Goal: Transaction & Acquisition: Purchase product/service

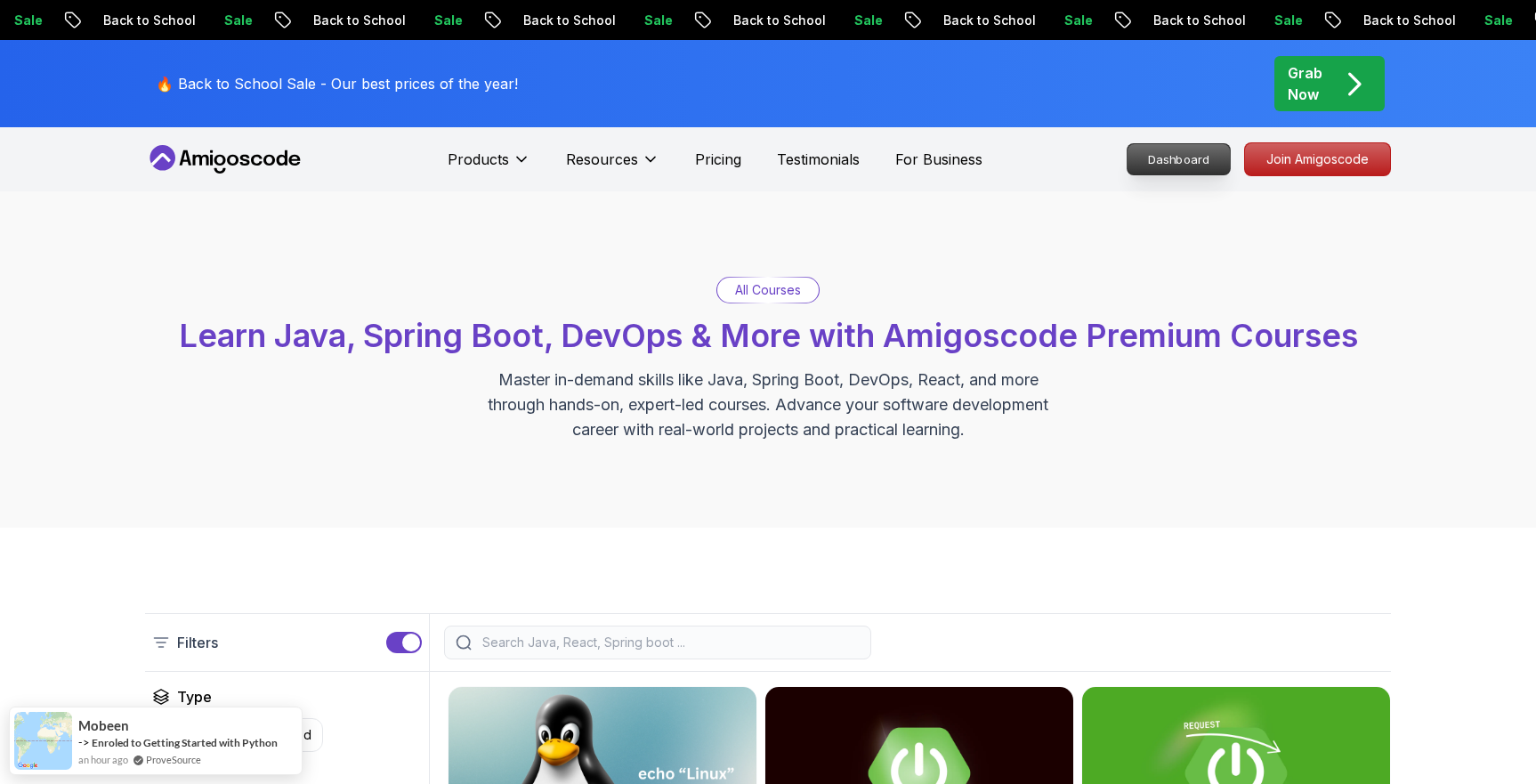
click at [1211, 155] on p "Dashboard" at bounding box center [1178, 159] width 102 height 30
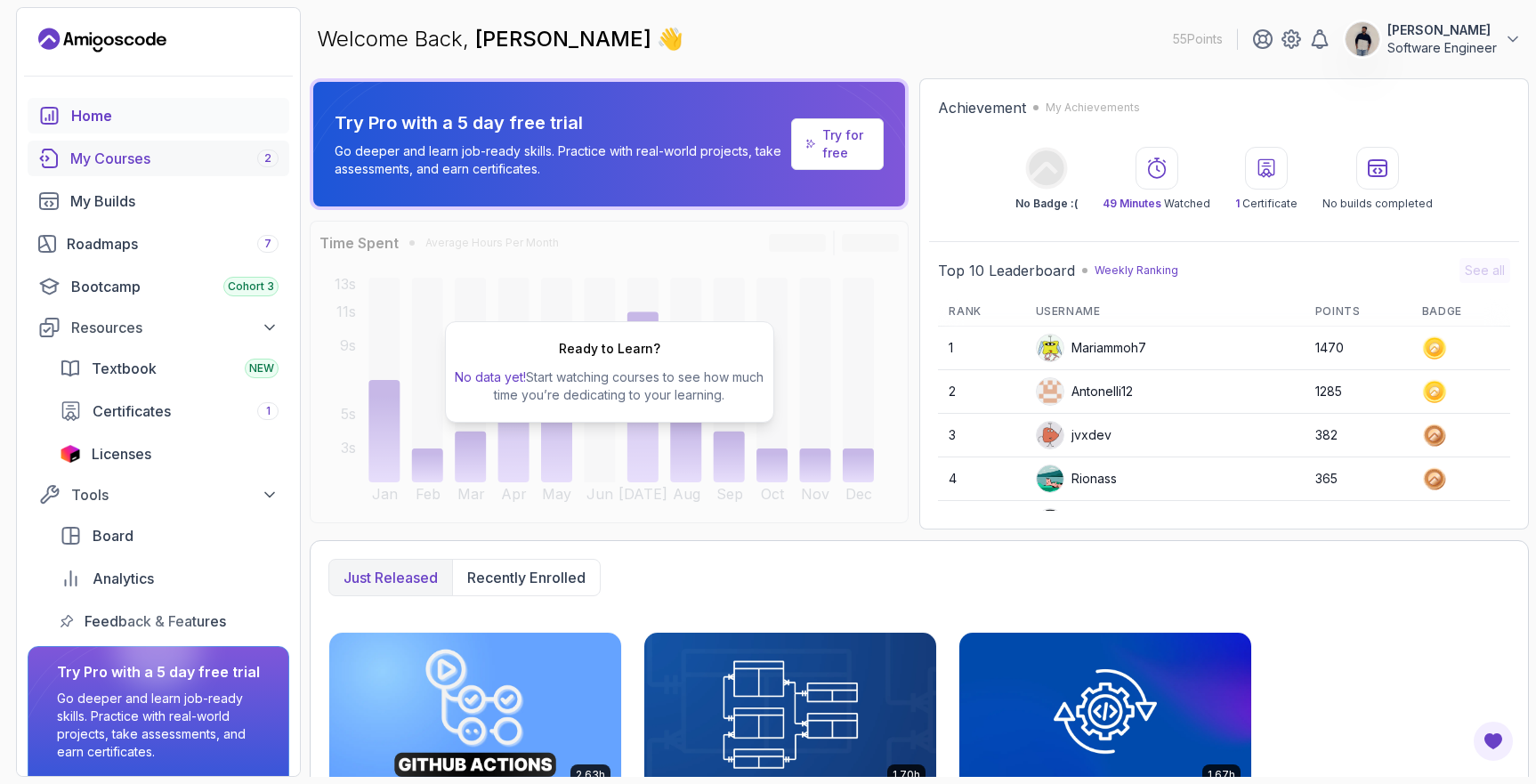
click at [155, 154] on div "My Courses 2" at bounding box center [174, 158] width 209 height 21
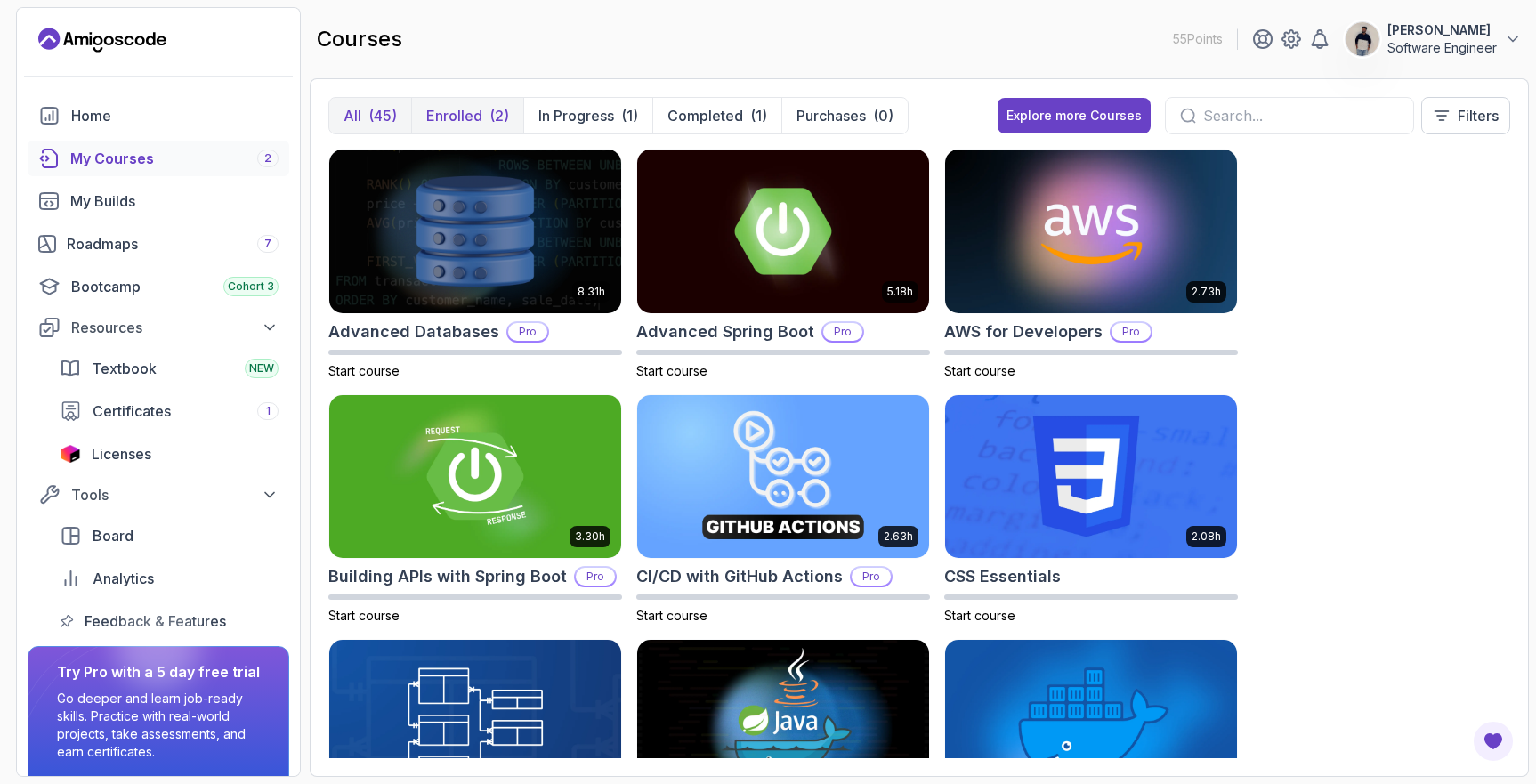
click at [447, 119] on p "Enrolled" at bounding box center [454, 115] width 56 height 21
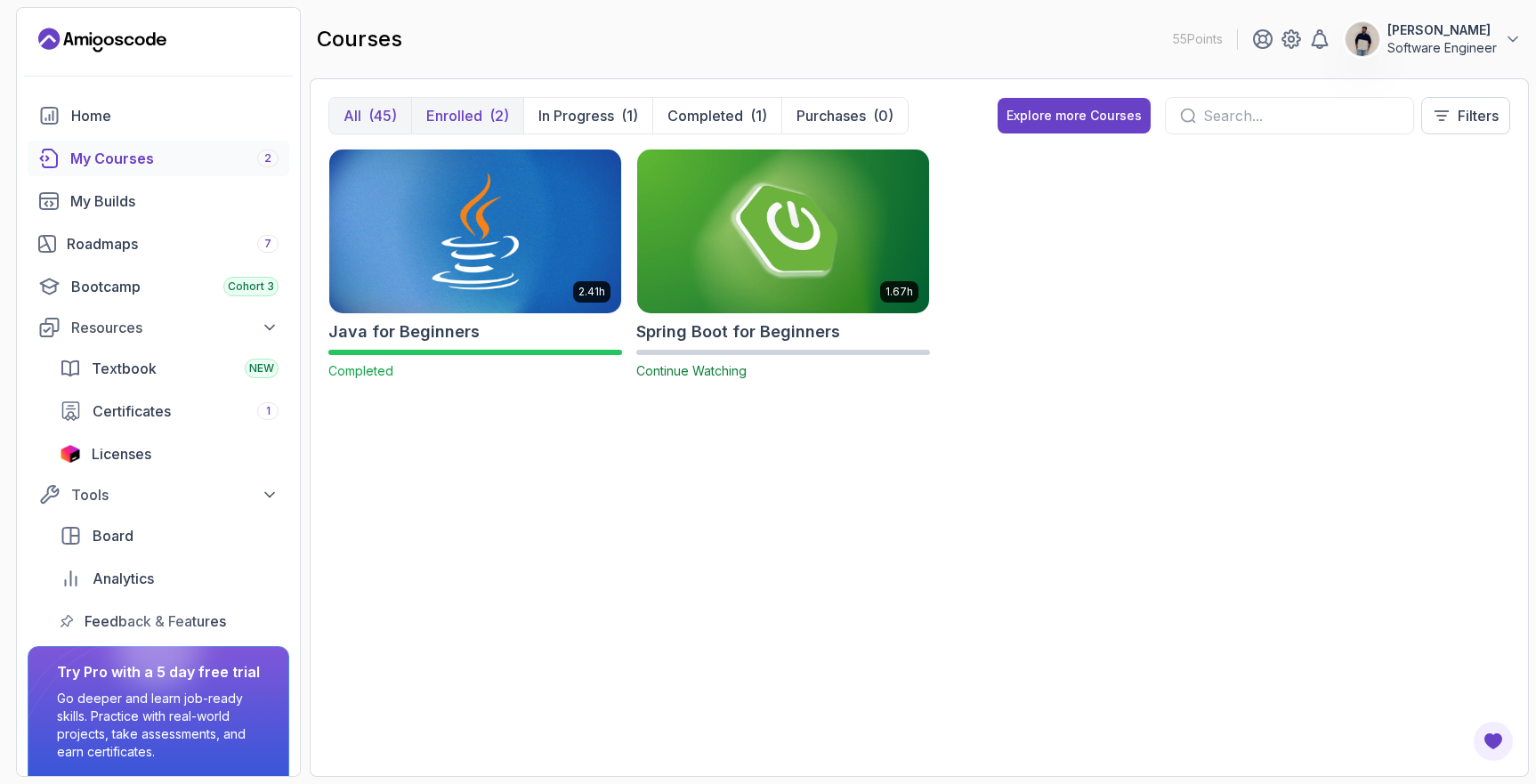
click at [387, 113] on div "(45)" at bounding box center [382, 115] width 28 height 21
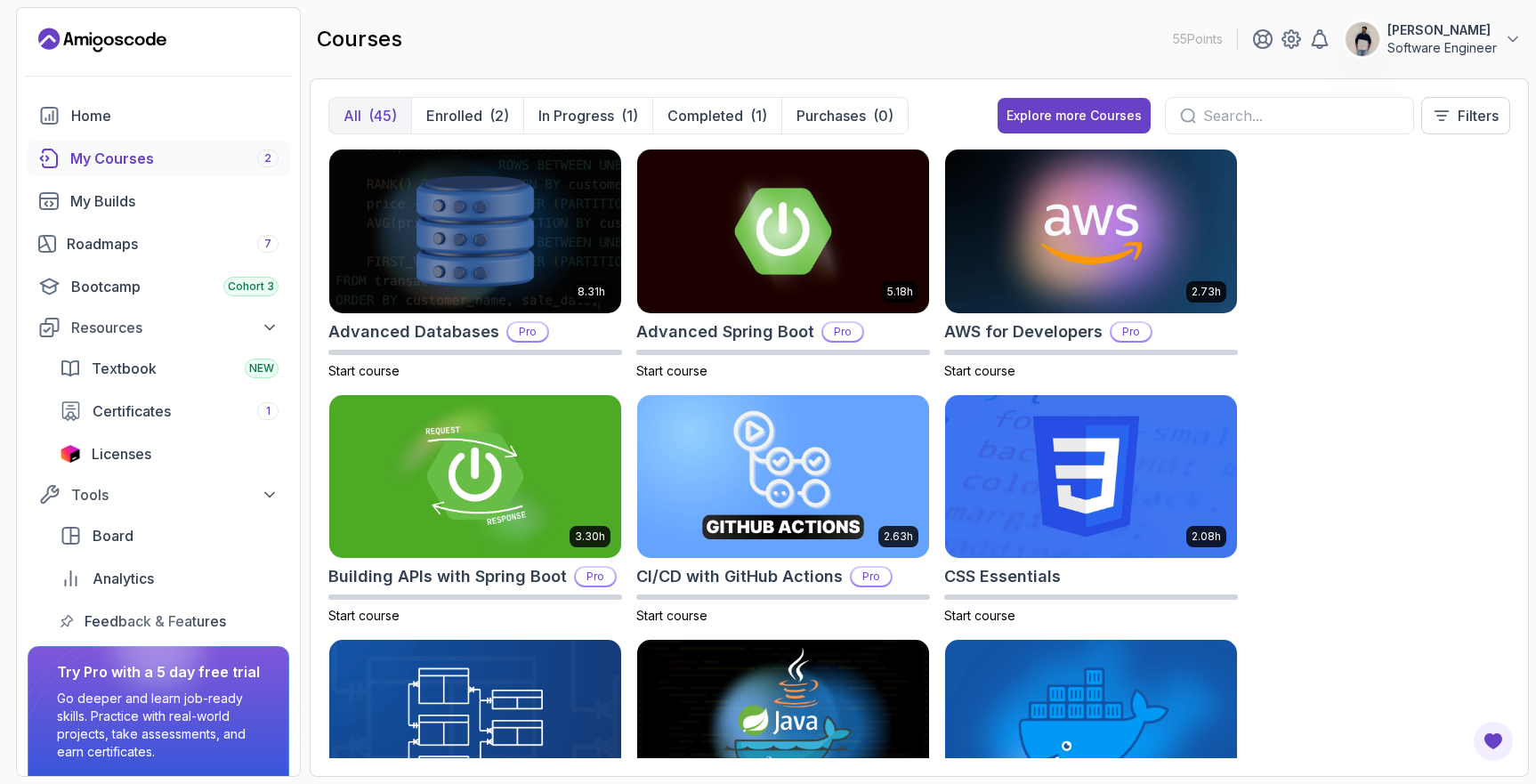
click at [698, 135] on div "All (45) Enrolled (2) In Progress (1) Completed (1) Purchases (0) Explore more …" at bounding box center [919, 122] width 1182 height 51
click at [699, 117] on p "Completed" at bounding box center [705, 115] width 76 height 21
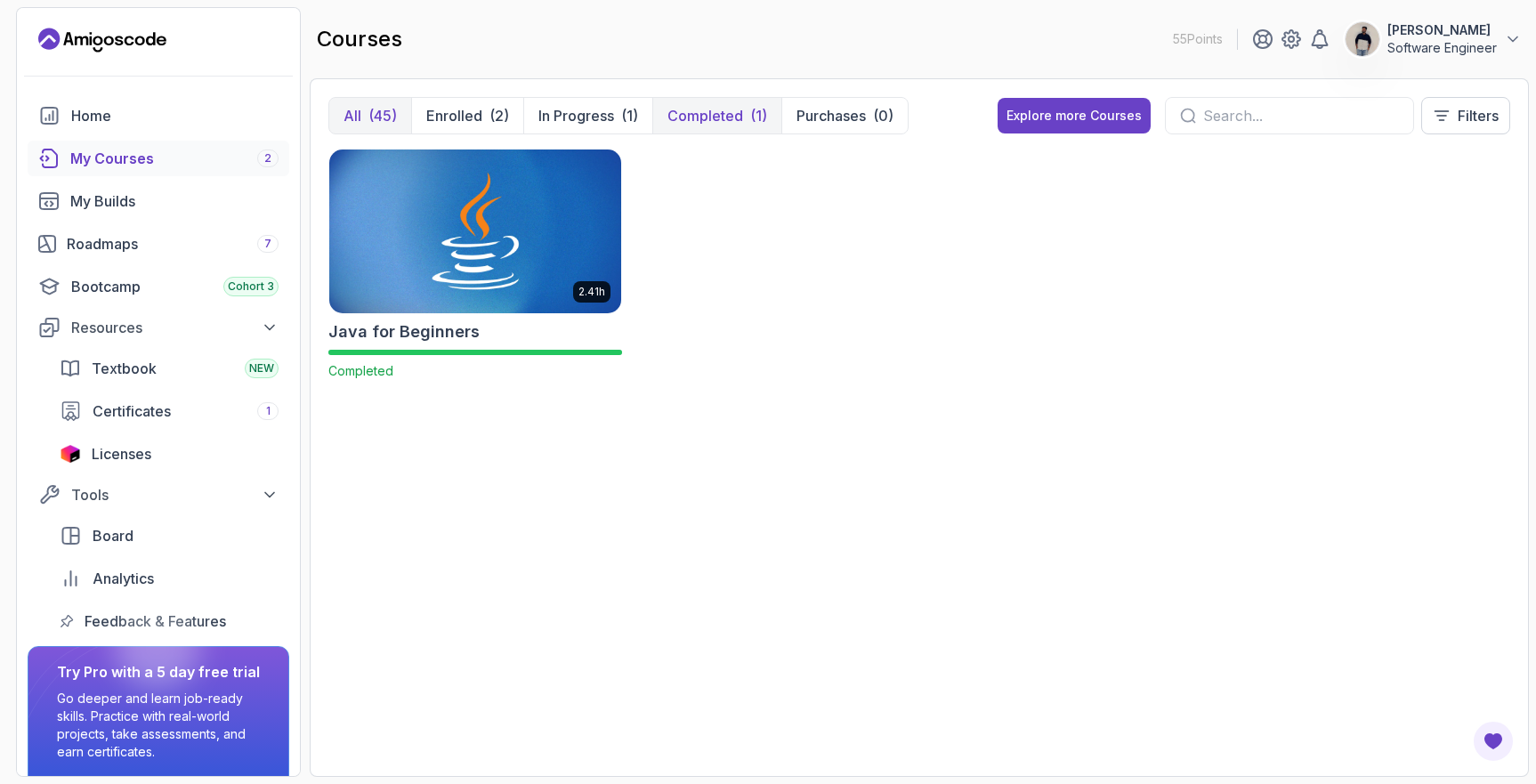
click at [356, 108] on p "All" at bounding box center [352, 115] width 17 height 21
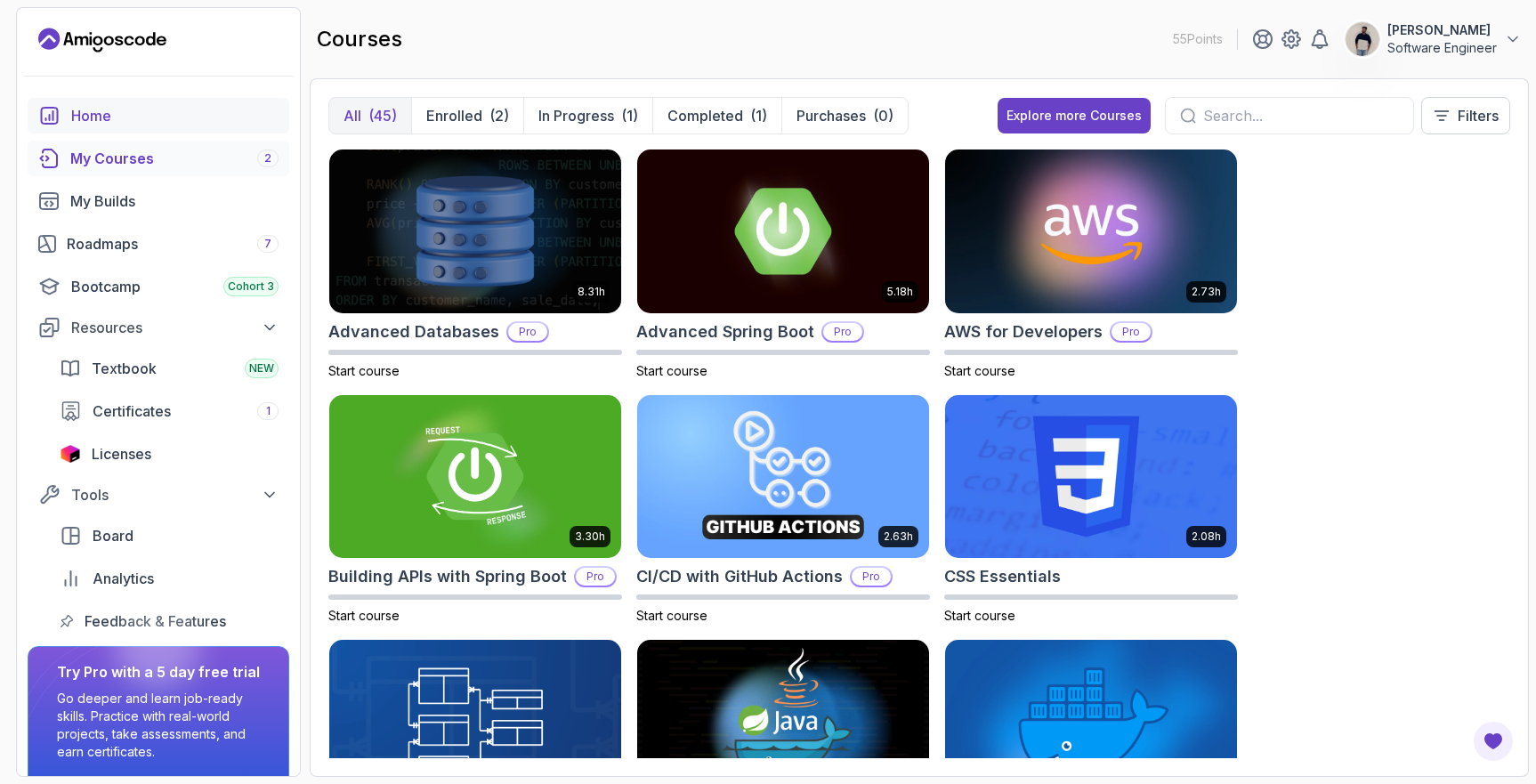
click at [87, 101] on link "Home" at bounding box center [158, 115] width 262 height 36
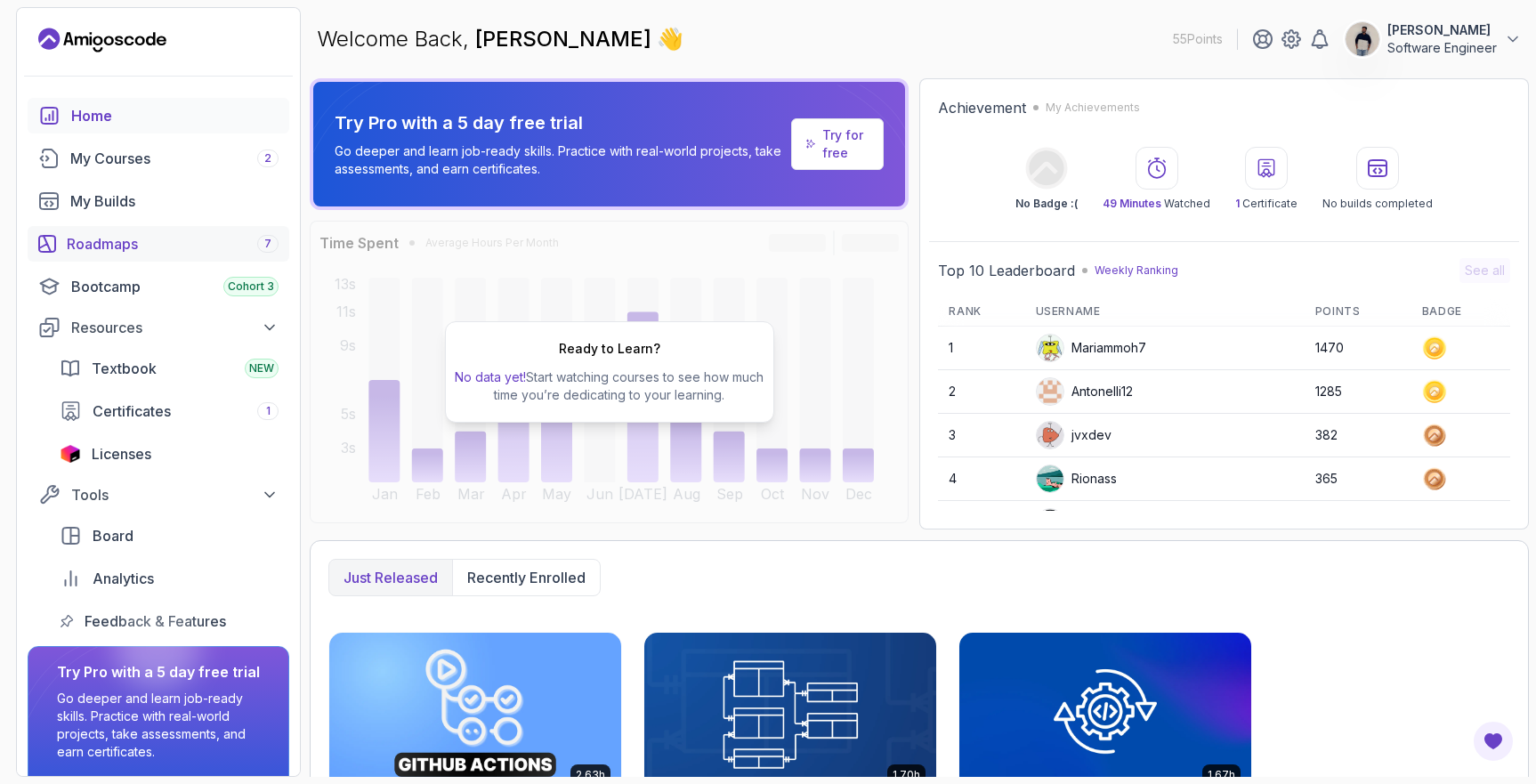
click at [138, 248] on div "Roadmaps 7" at bounding box center [173, 244] width 212 height 21
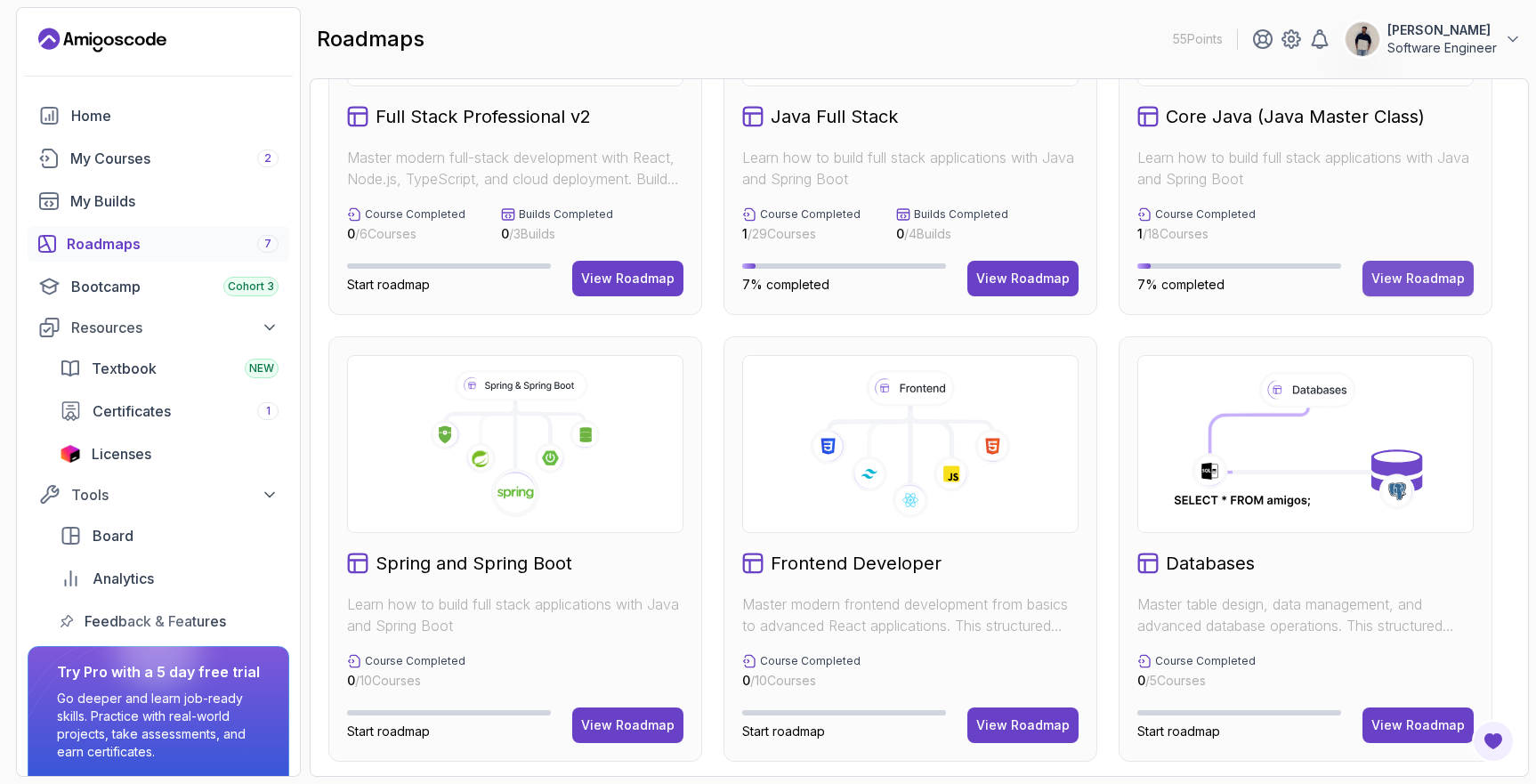
scroll to position [232, 0]
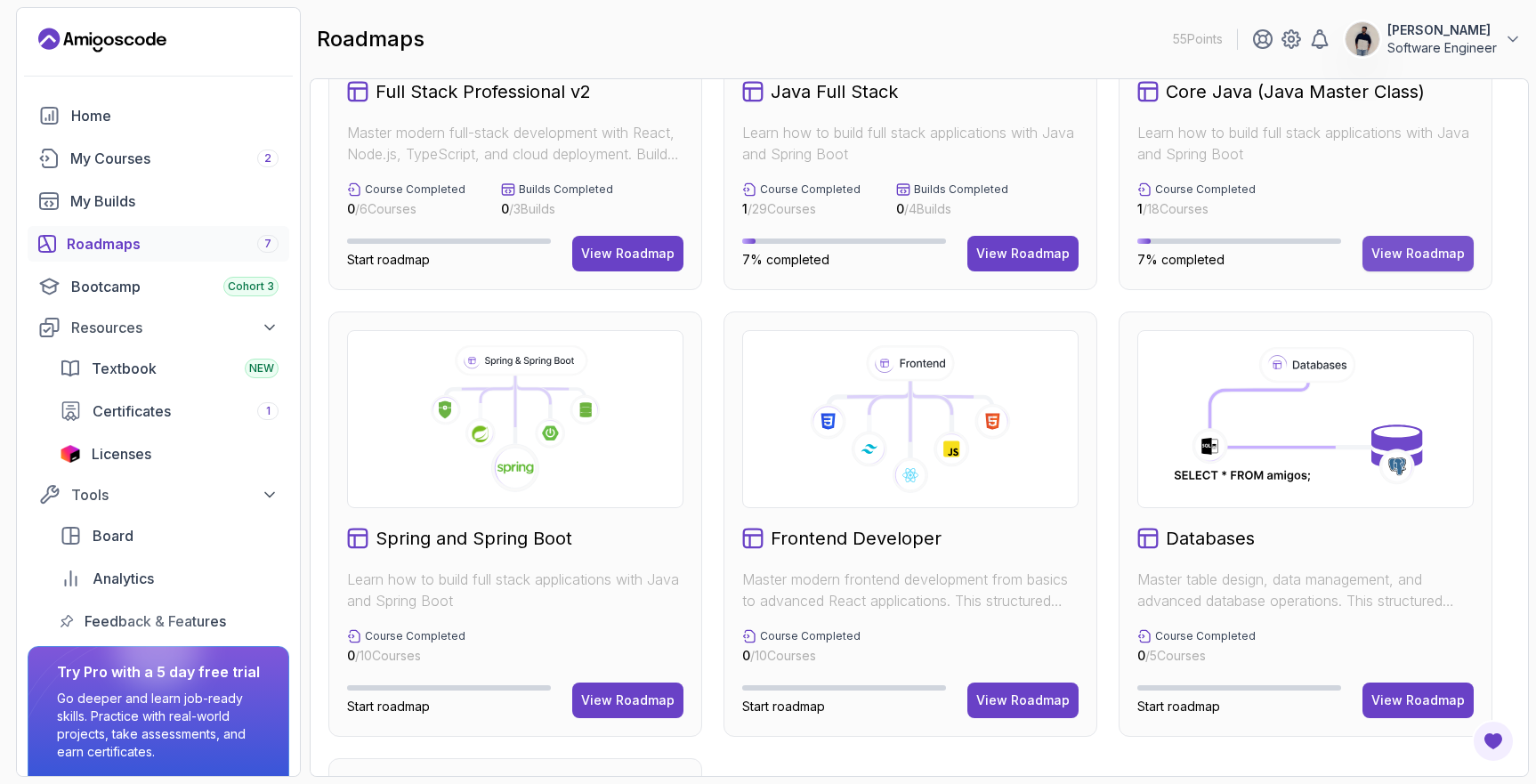
click at [1407, 258] on div "View Roadmap" at bounding box center [1418, 253] width 93 height 17
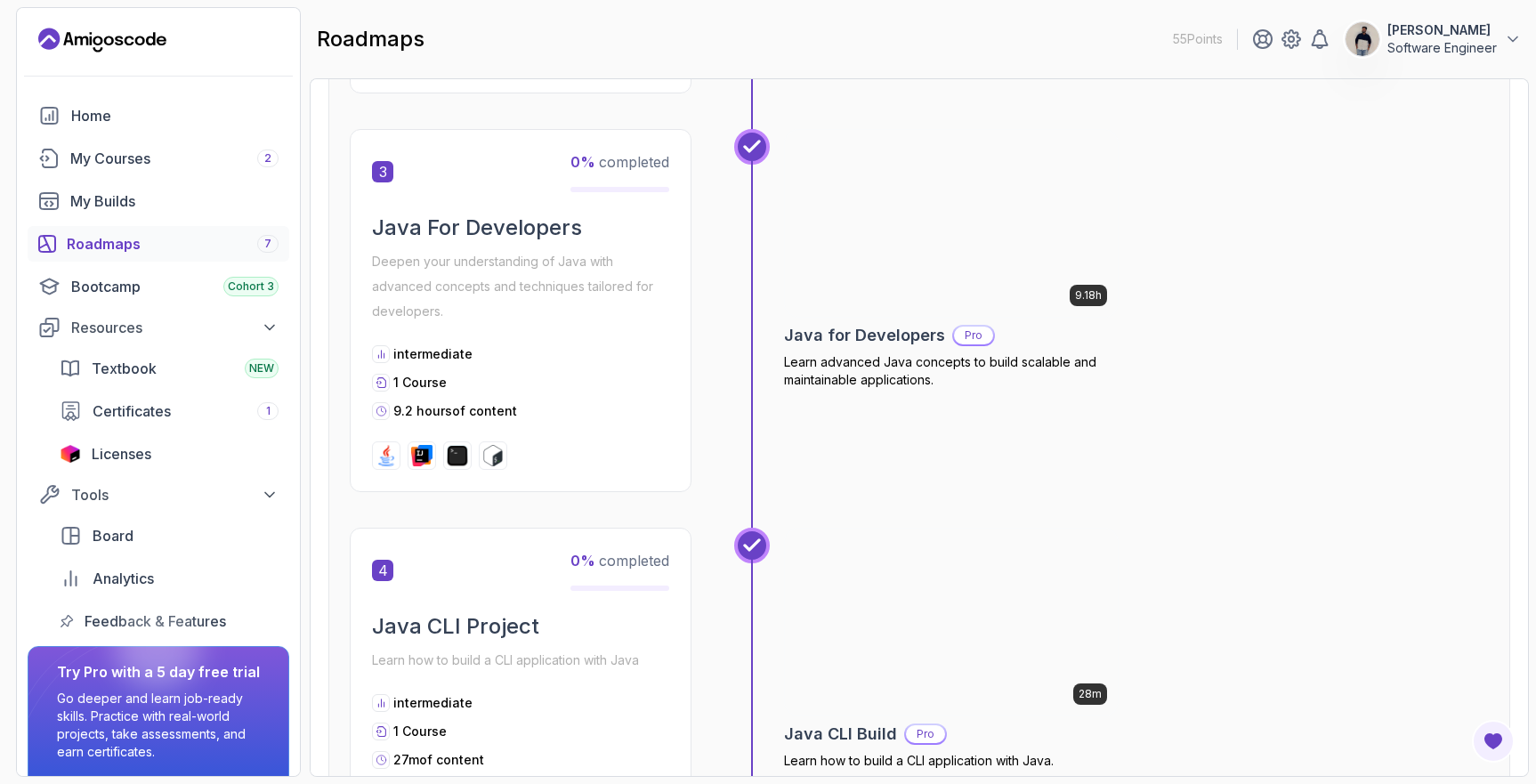
scroll to position [1042, 0]
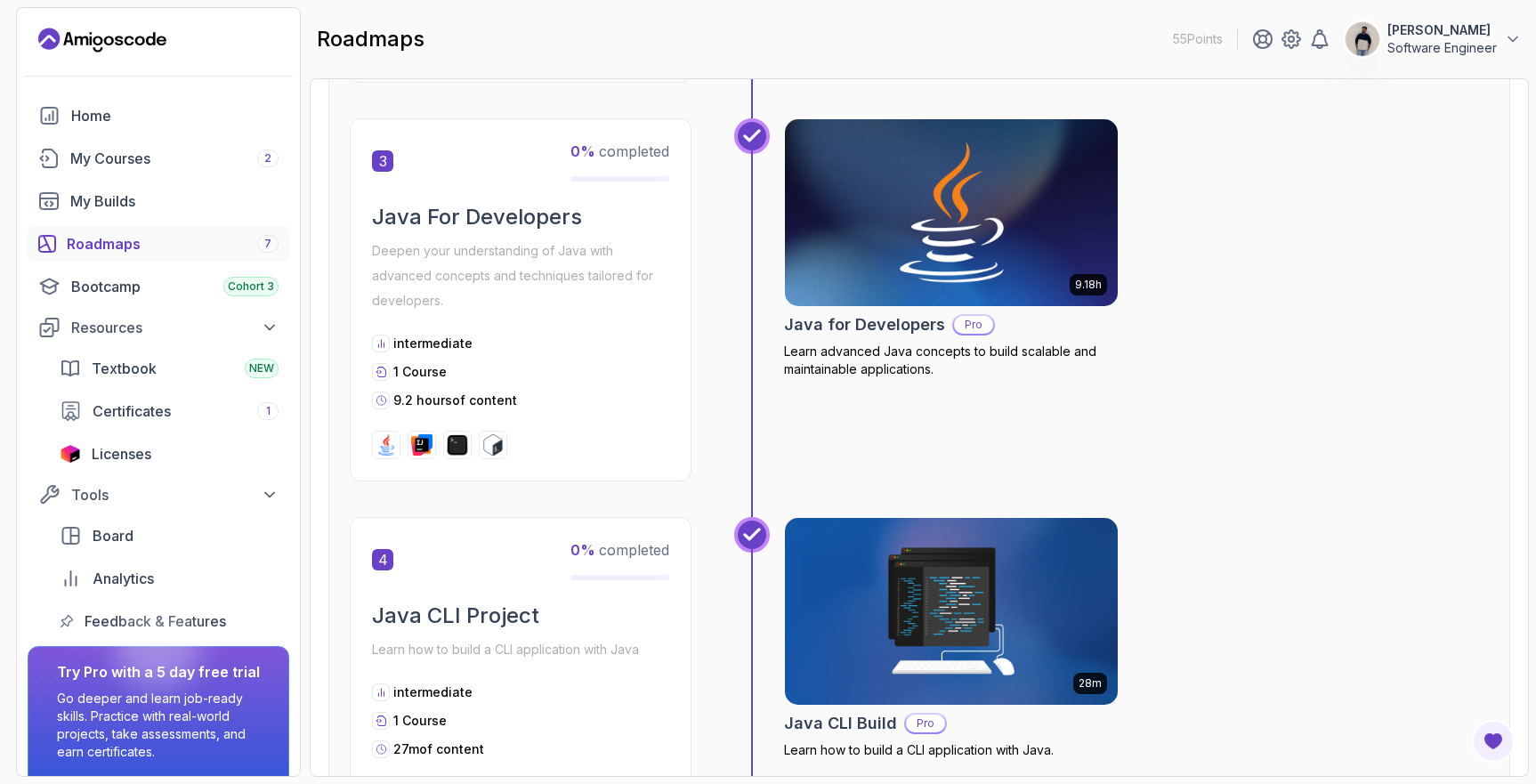
click at [1009, 251] on img at bounding box center [952, 212] width 349 height 196
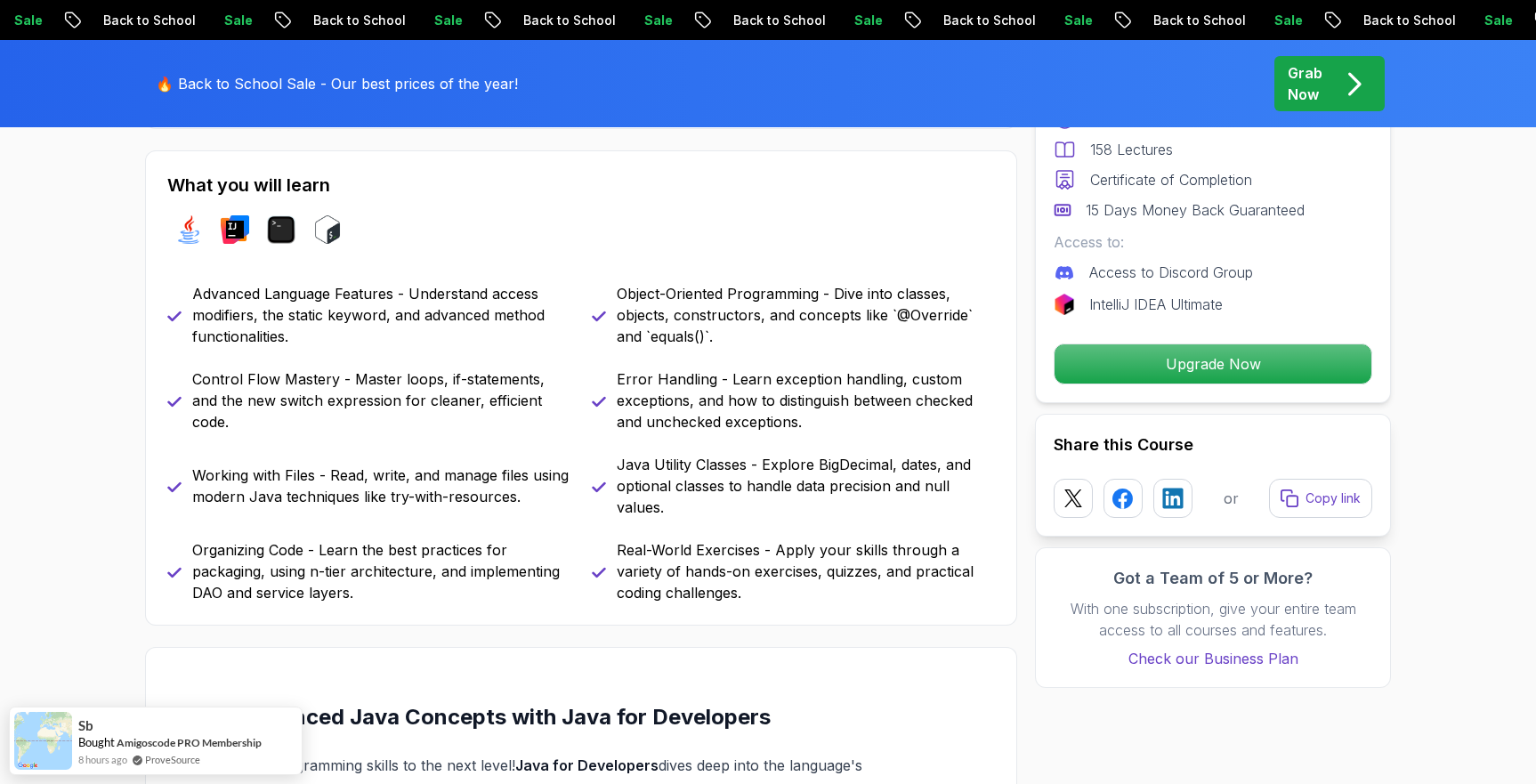
scroll to position [767, 0]
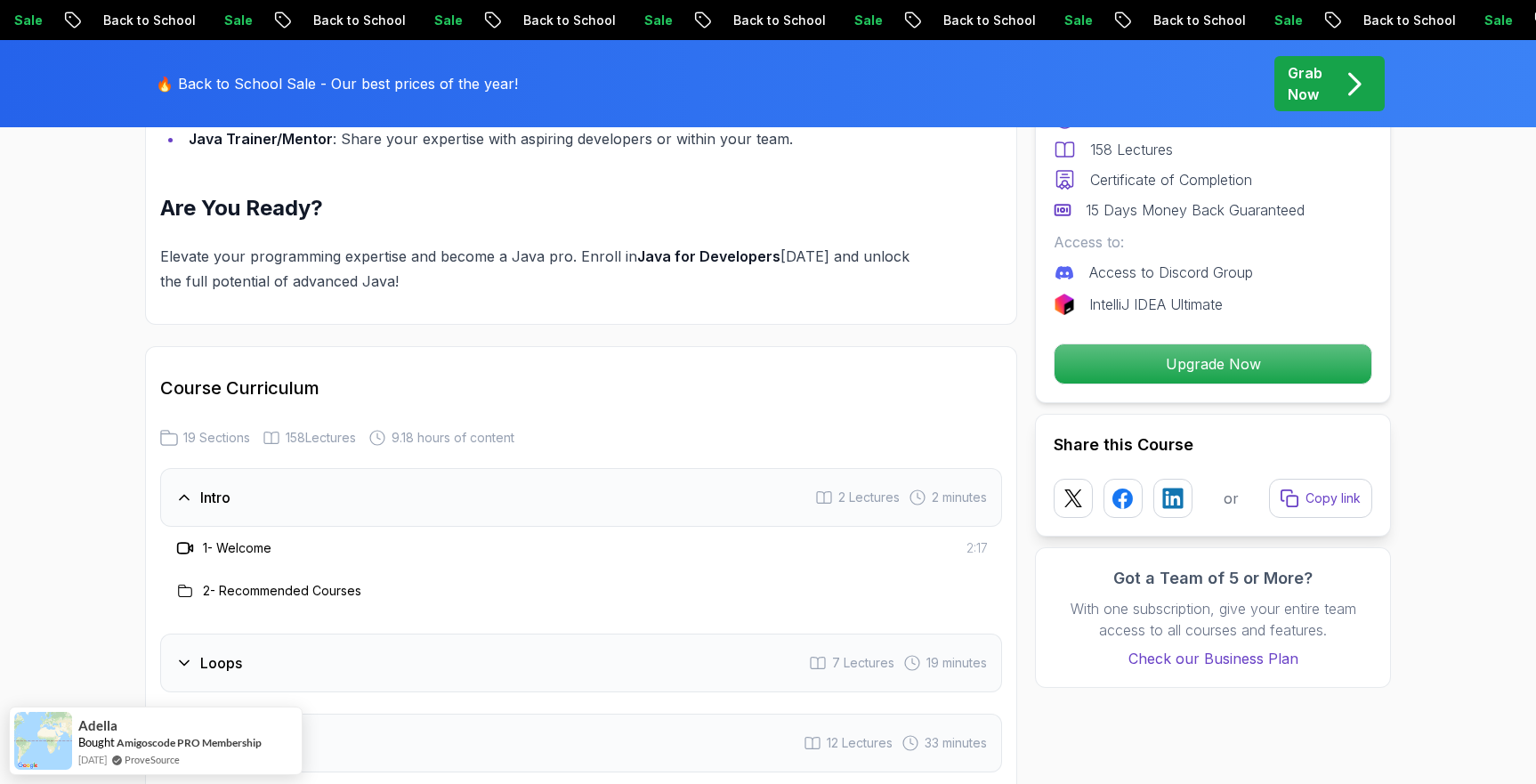
scroll to position [2294, 0]
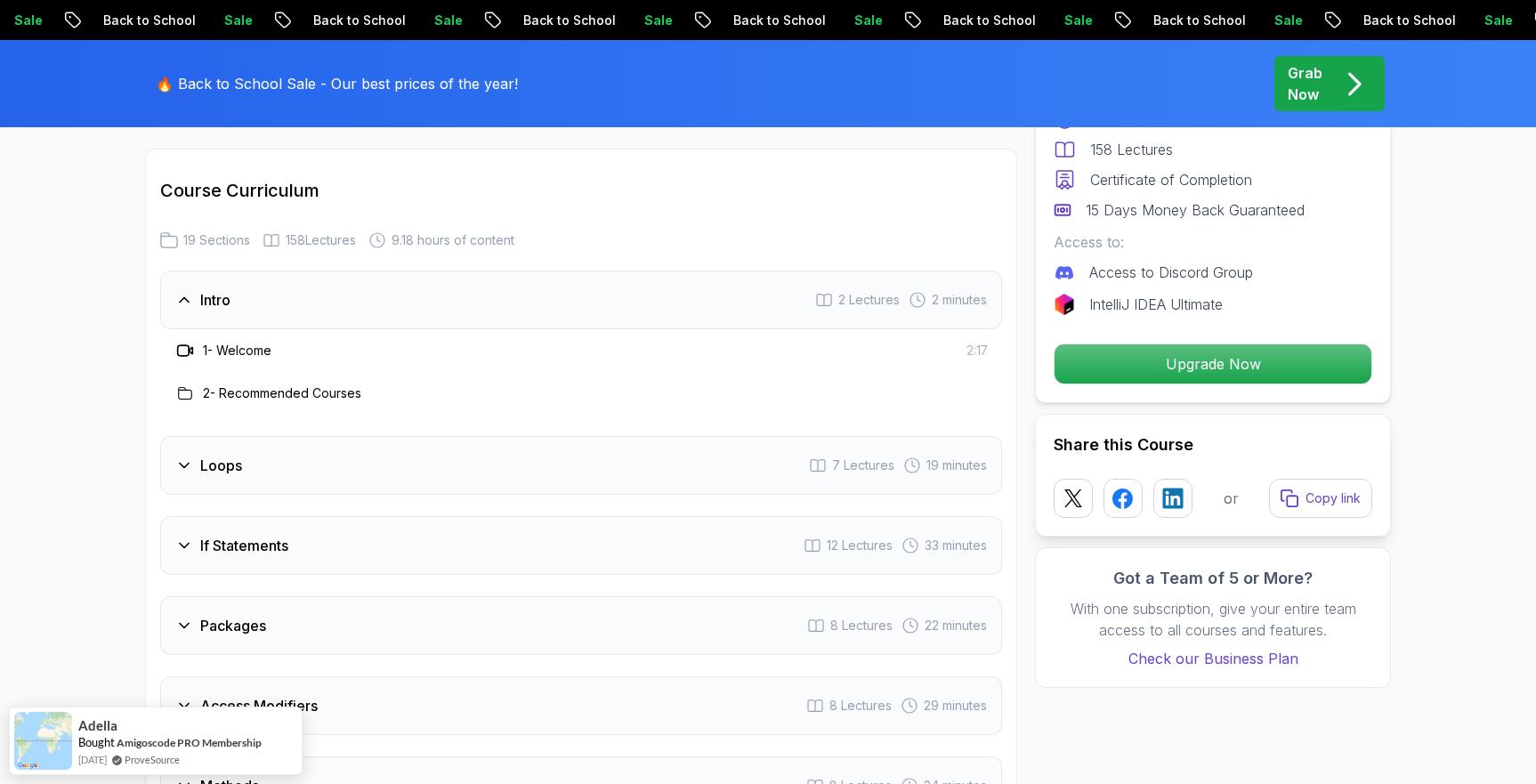
click at [492, 436] on div "Loops 7 Lectures 19 minutes" at bounding box center [580, 465] width 841 height 59
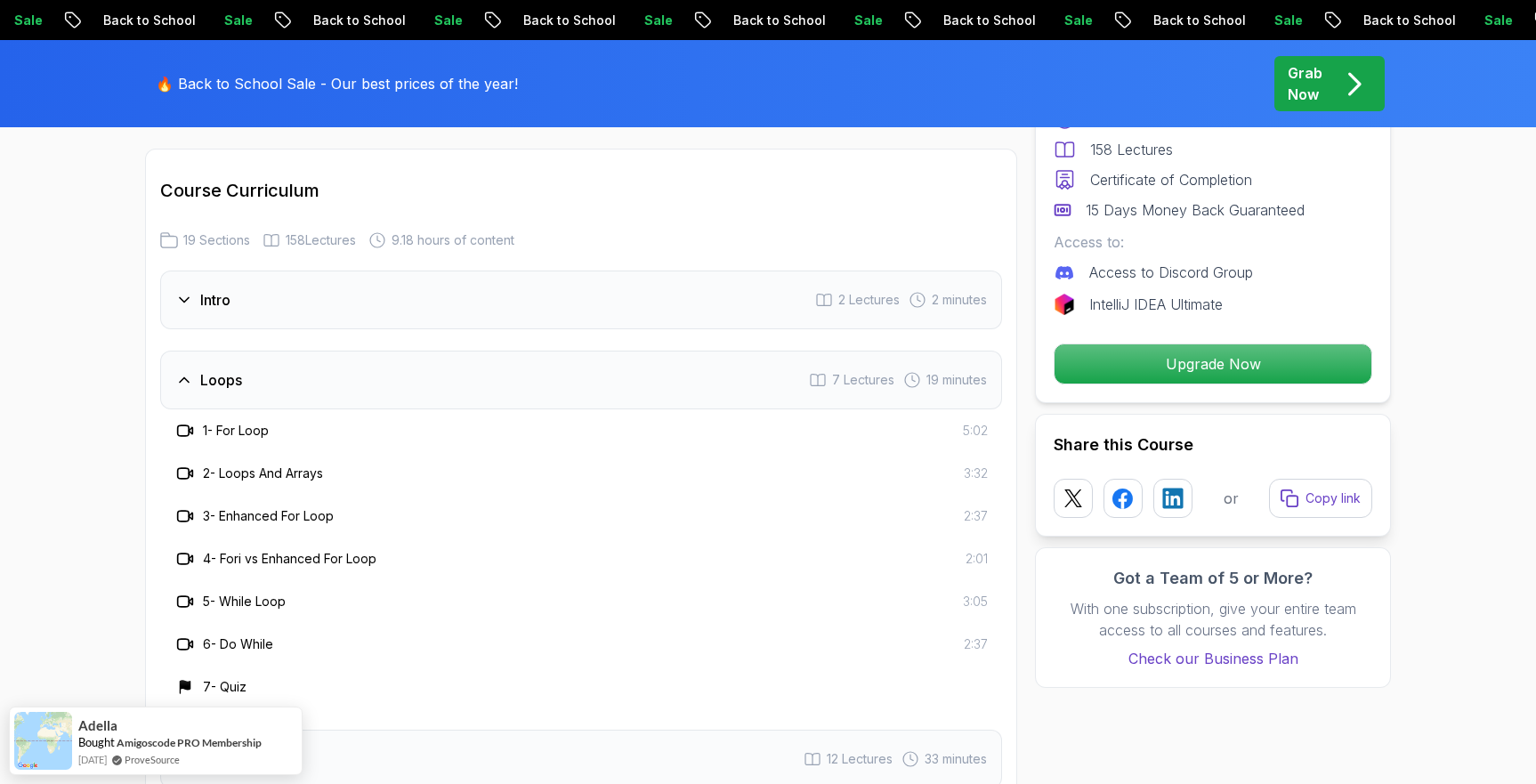
click at [492, 425] on div "1 - For Loop 5:02" at bounding box center [580, 431] width 841 height 43
click at [436, 281] on div "Intro 2 Lectures 2 minutes" at bounding box center [580, 300] width 841 height 59
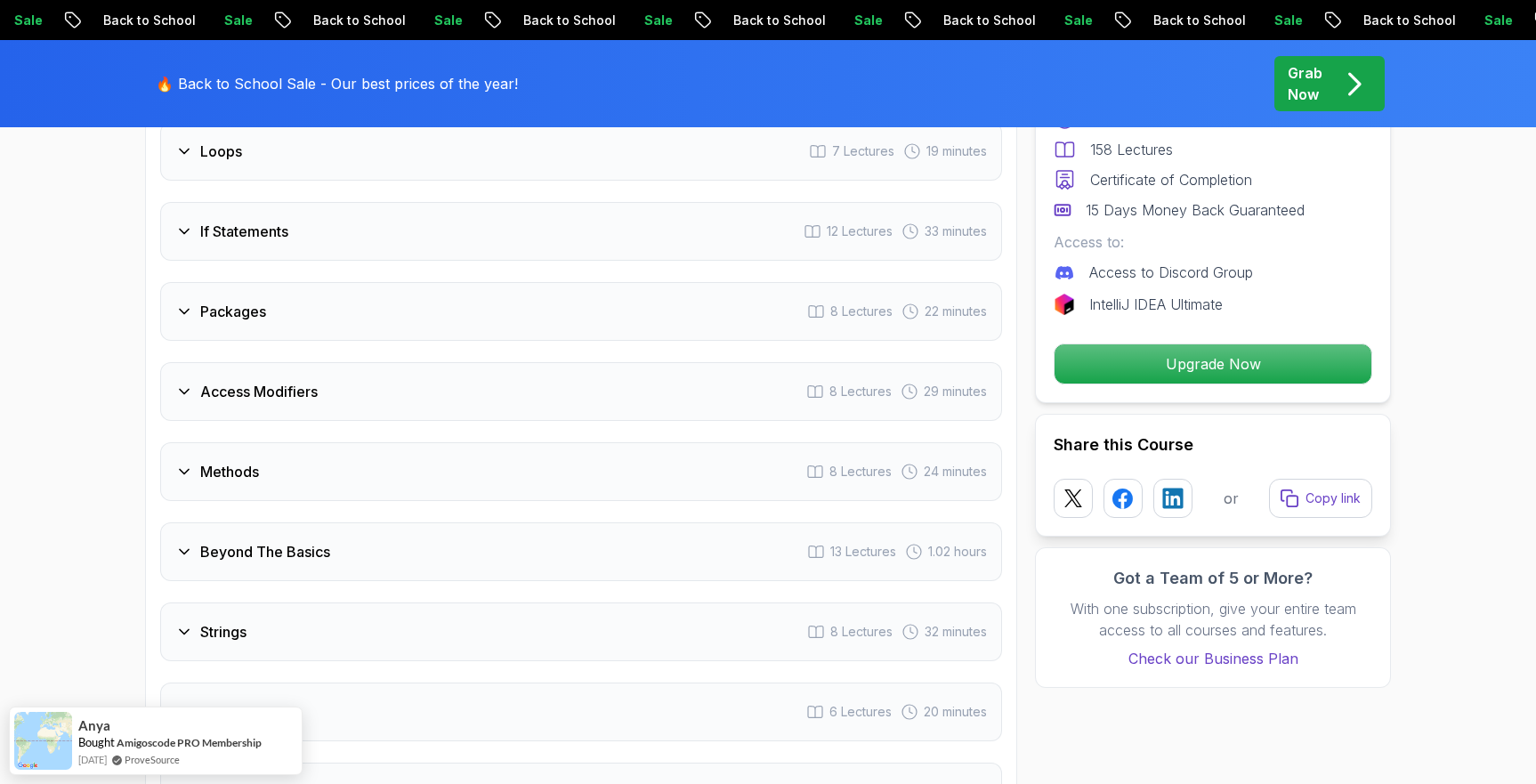
scroll to position [2613, 0]
click at [360, 453] on div "Methods 8 Lectures 24 minutes" at bounding box center [580, 466] width 841 height 59
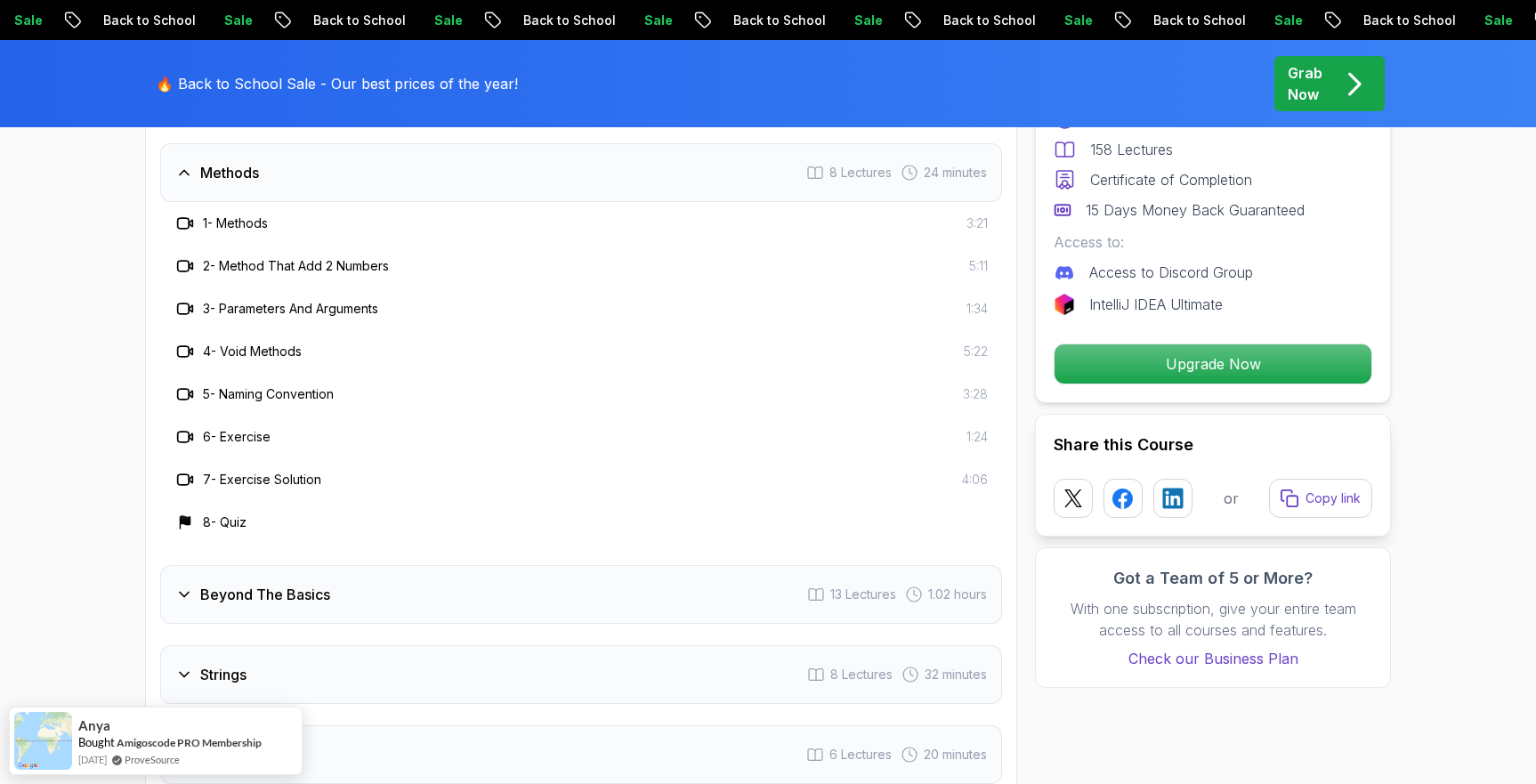
scroll to position [2825, 0]
click at [345, 562] on div "Beyond The Basics 13 Lectures 1.02 hours" at bounding box center [580, 591] width 841 height 59
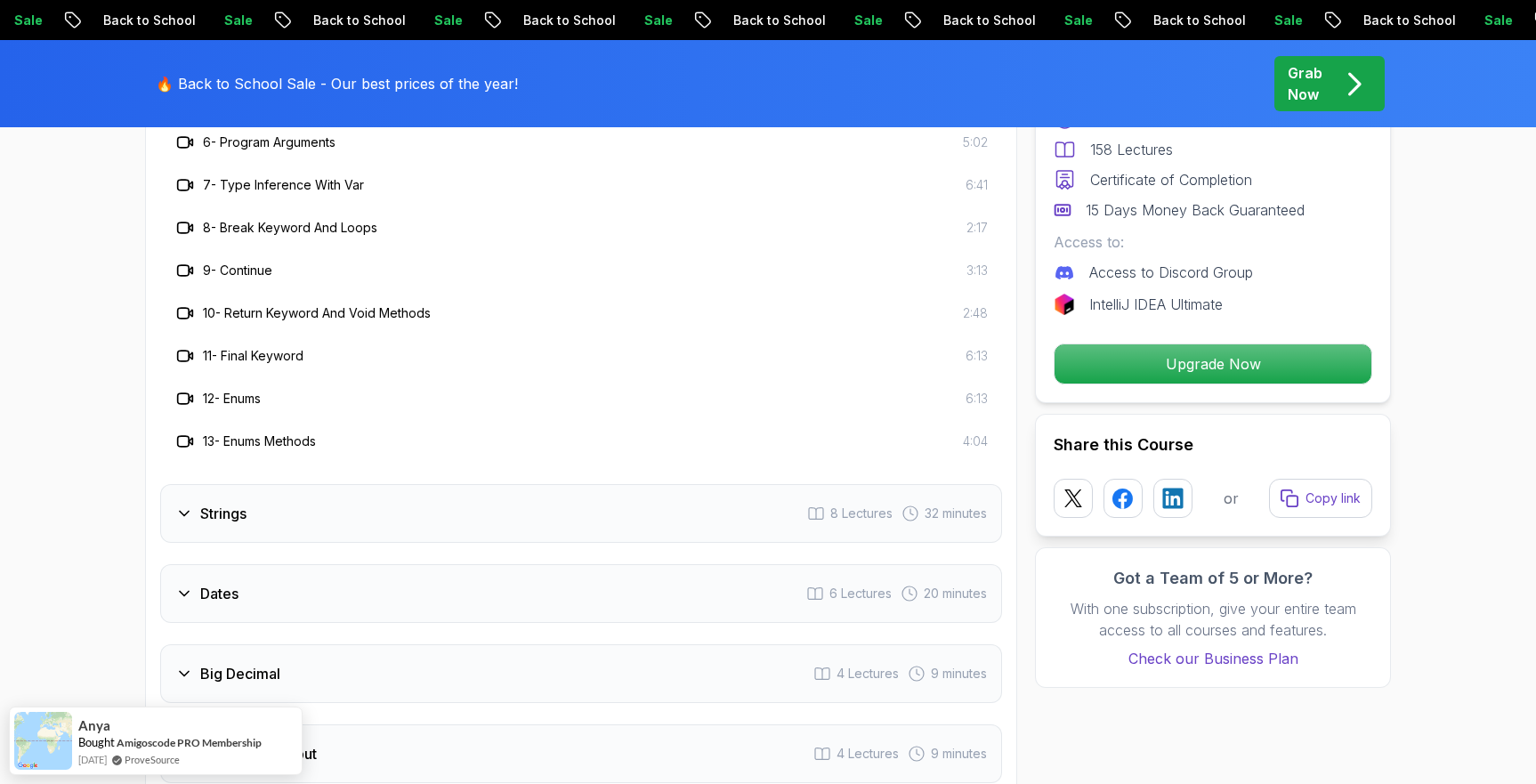
scroll to position [3200, 0]
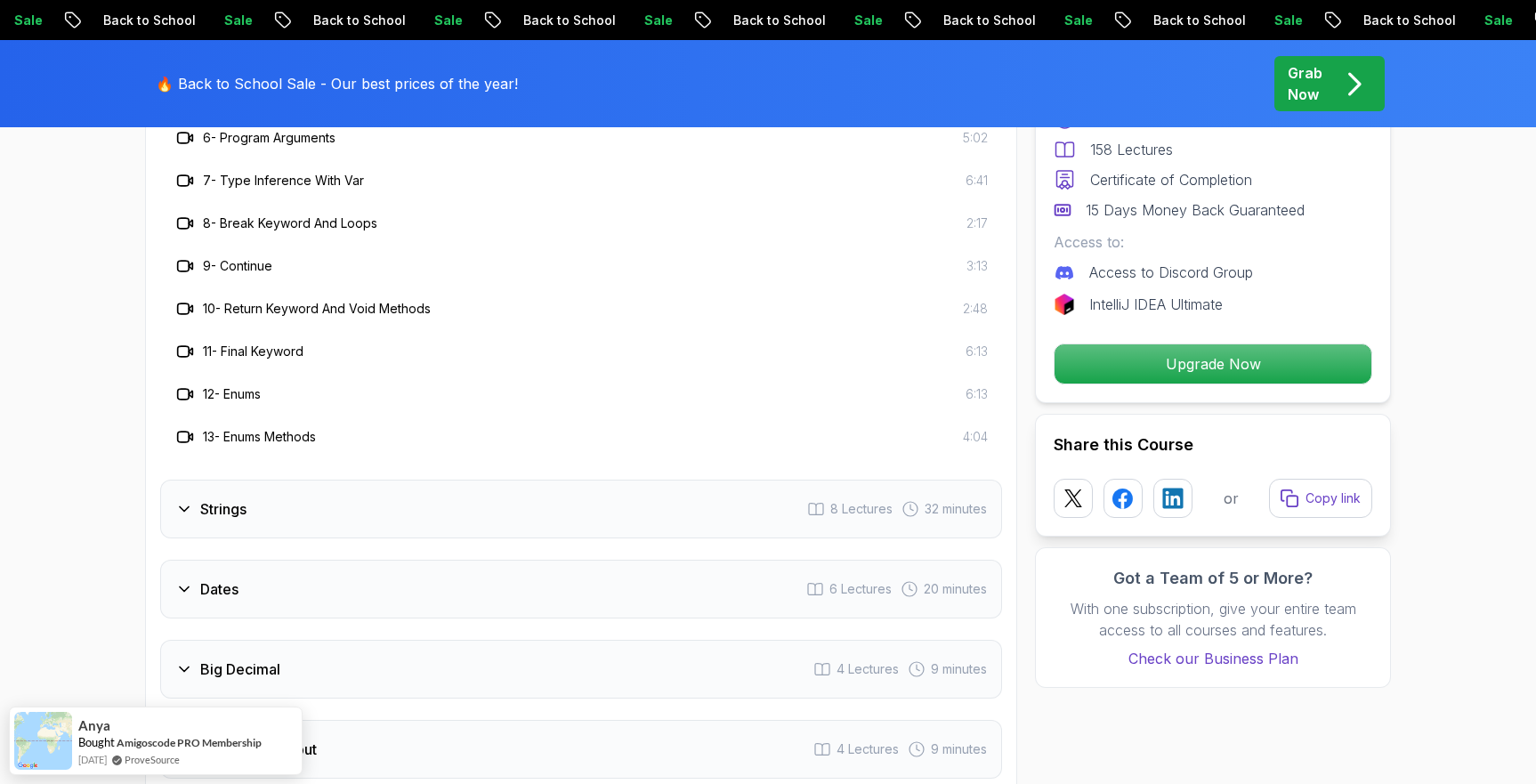
click at [321, 479] on div "Strings 8 Lectures 32 minutes" at bounding box center [580, 508] width 841 height 59
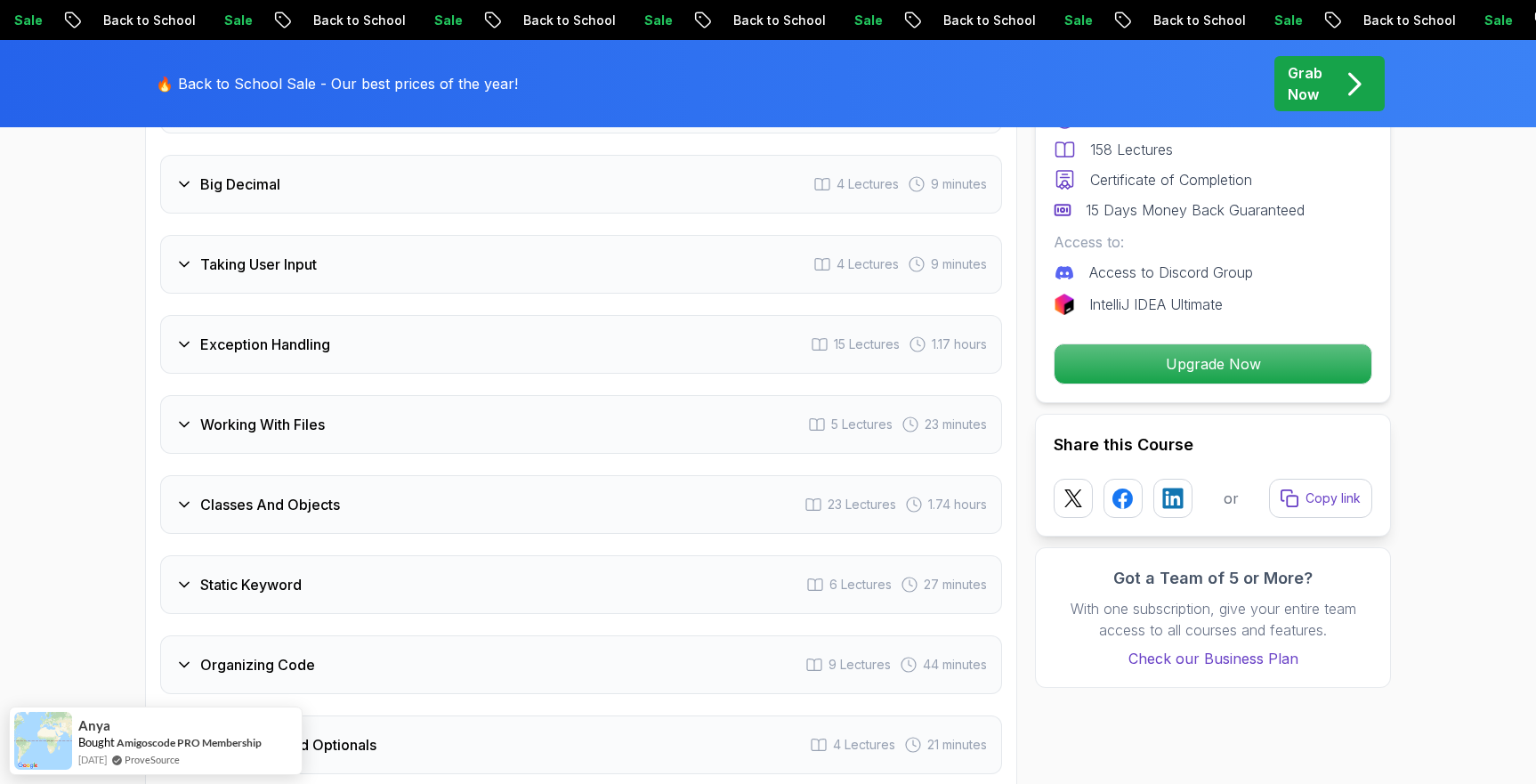
scroll to position [3486, 0]
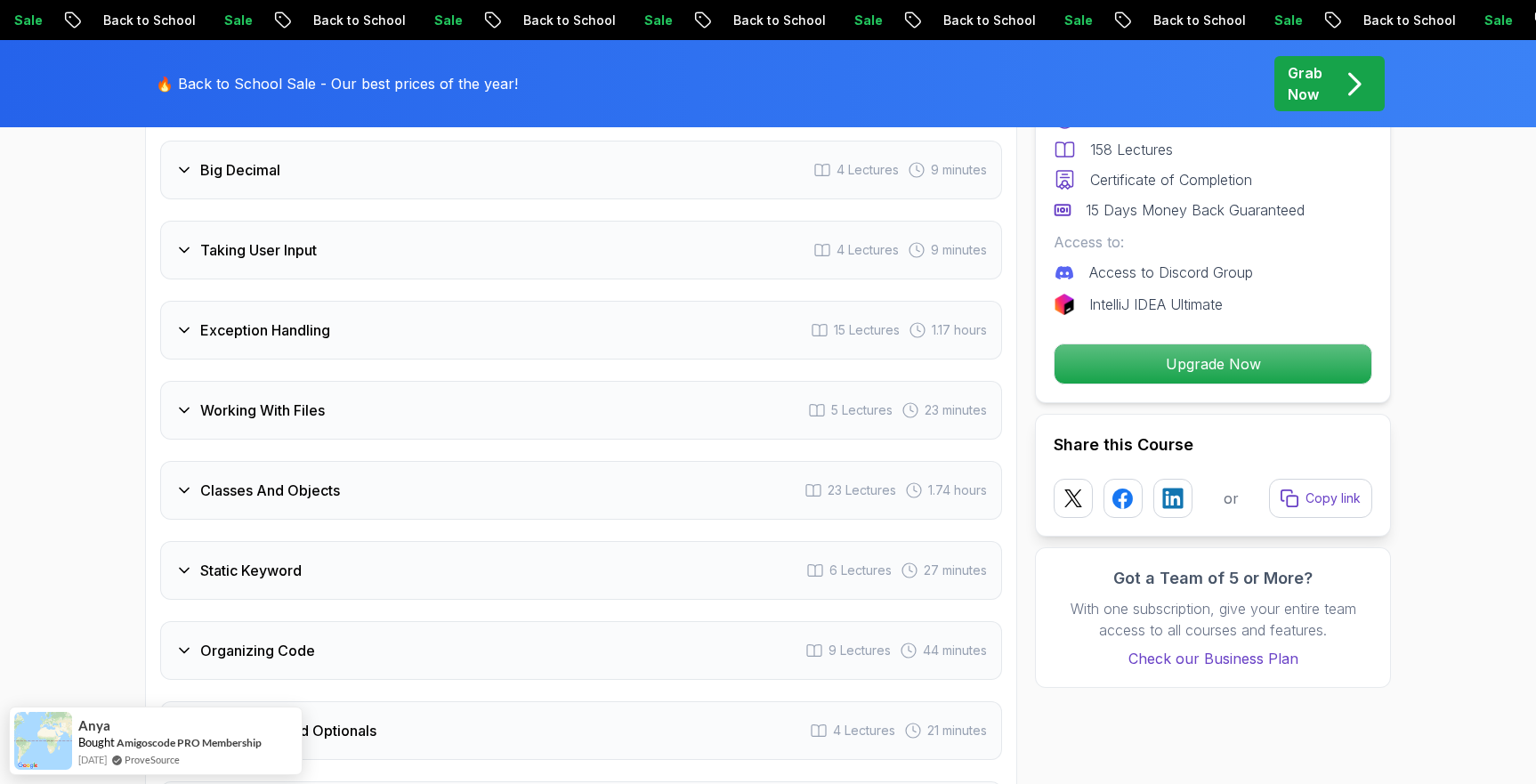
click at [318, 400] on h3 "Working With Files" at bounding box center [262, 410] width 124 height 21
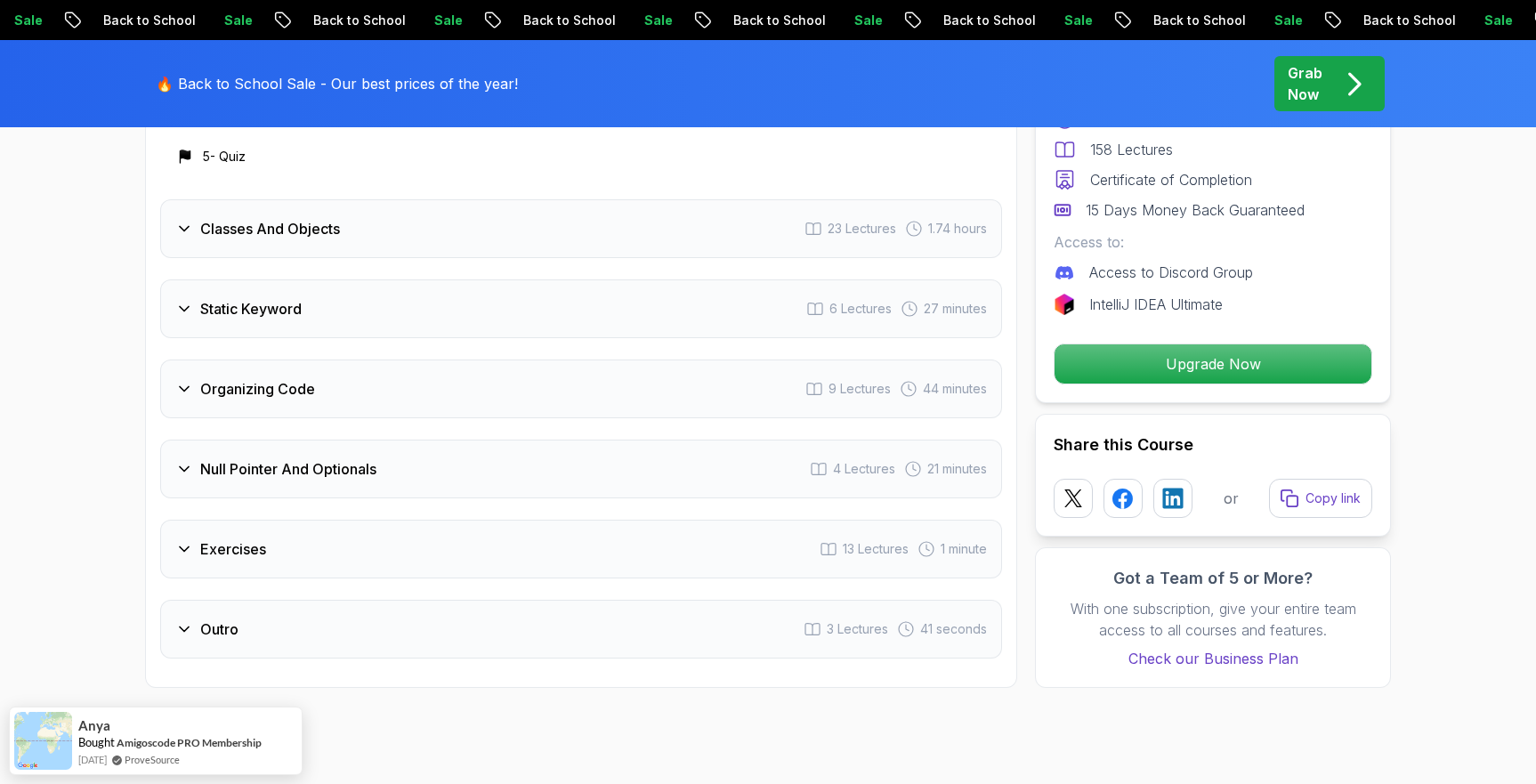
scroll to position [3635, 0]
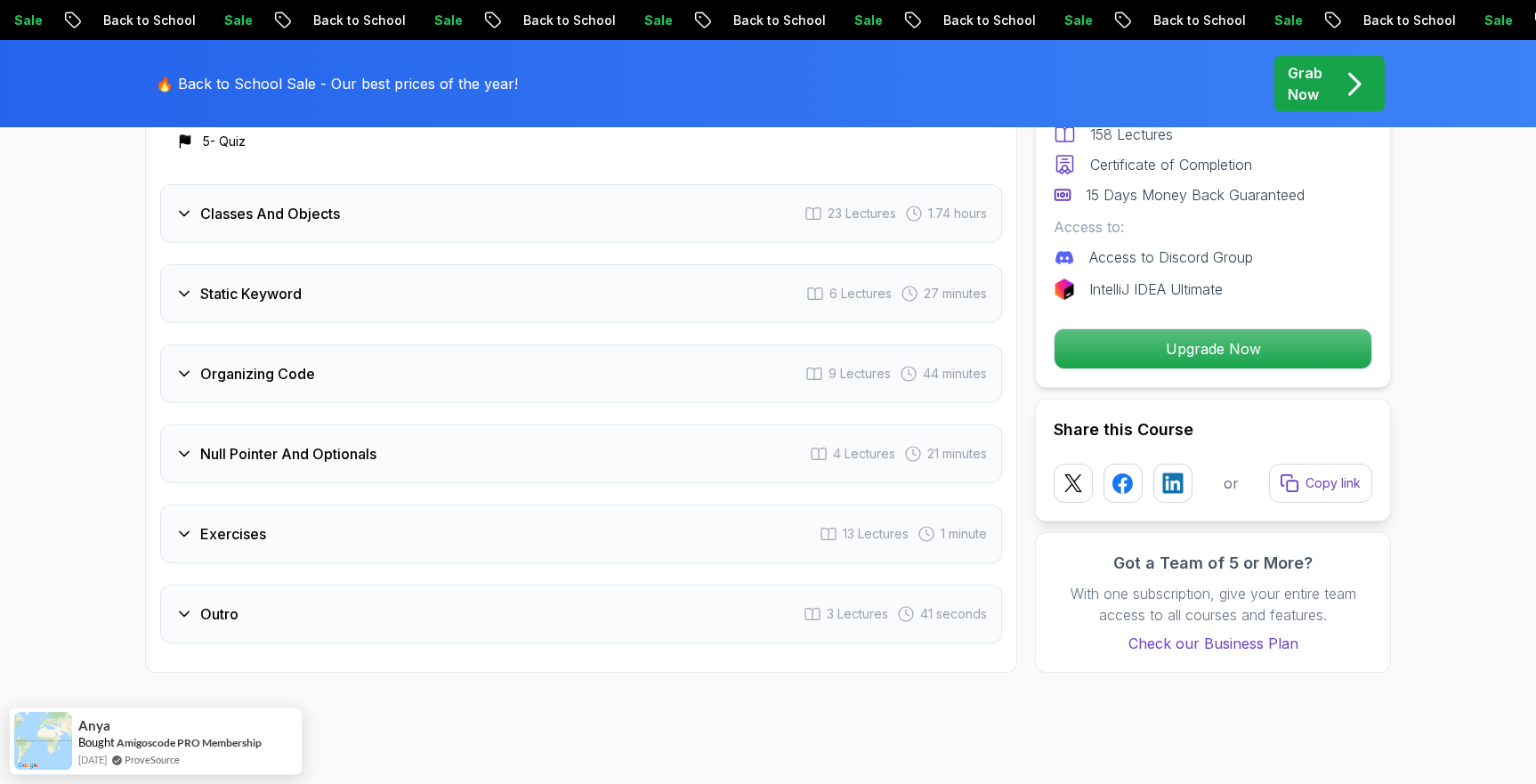
click at [307, 363] on h3 "Organizing Code" at bounding box center [257, 374] width 114 height 21
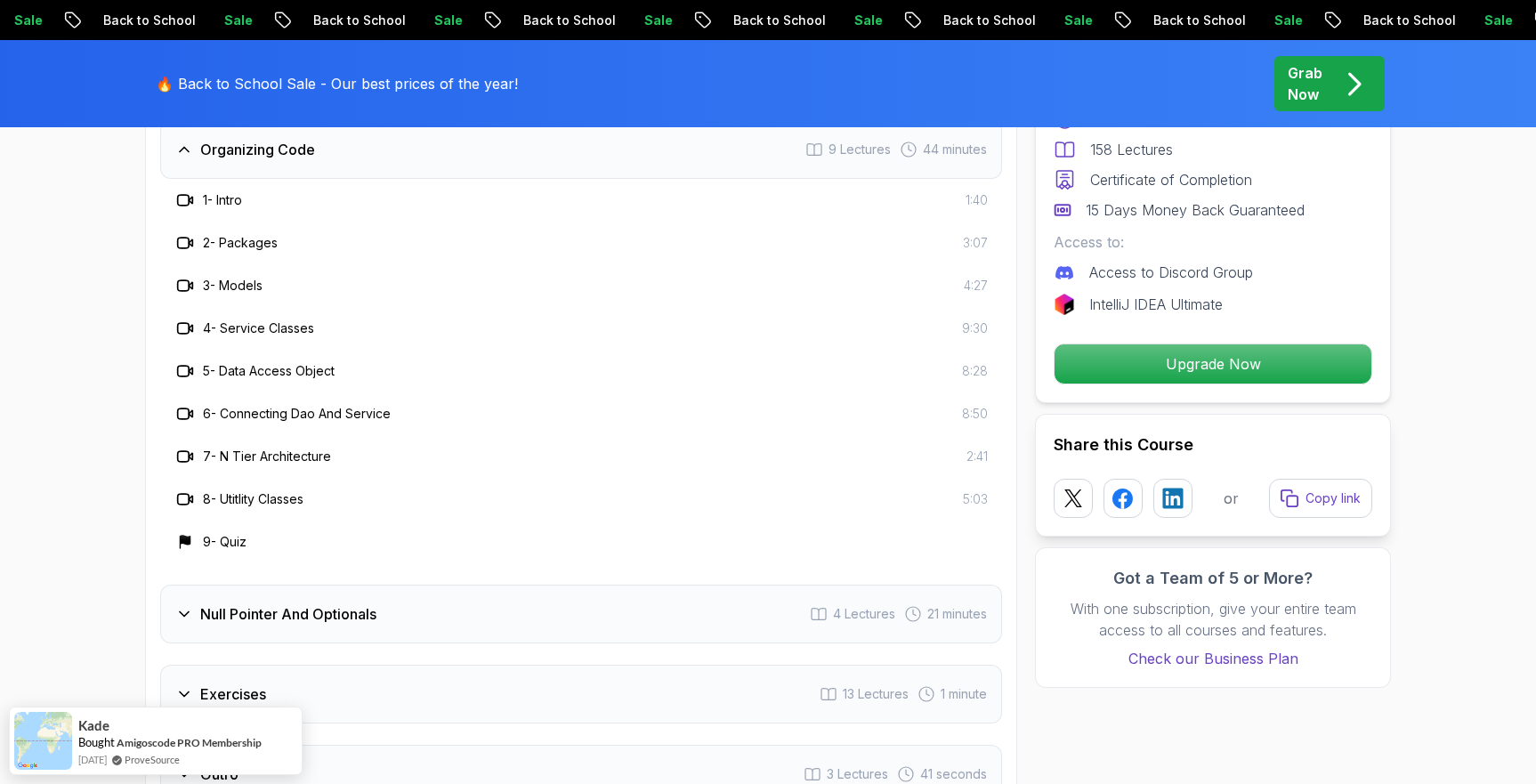
scroll to position [3663, 0]
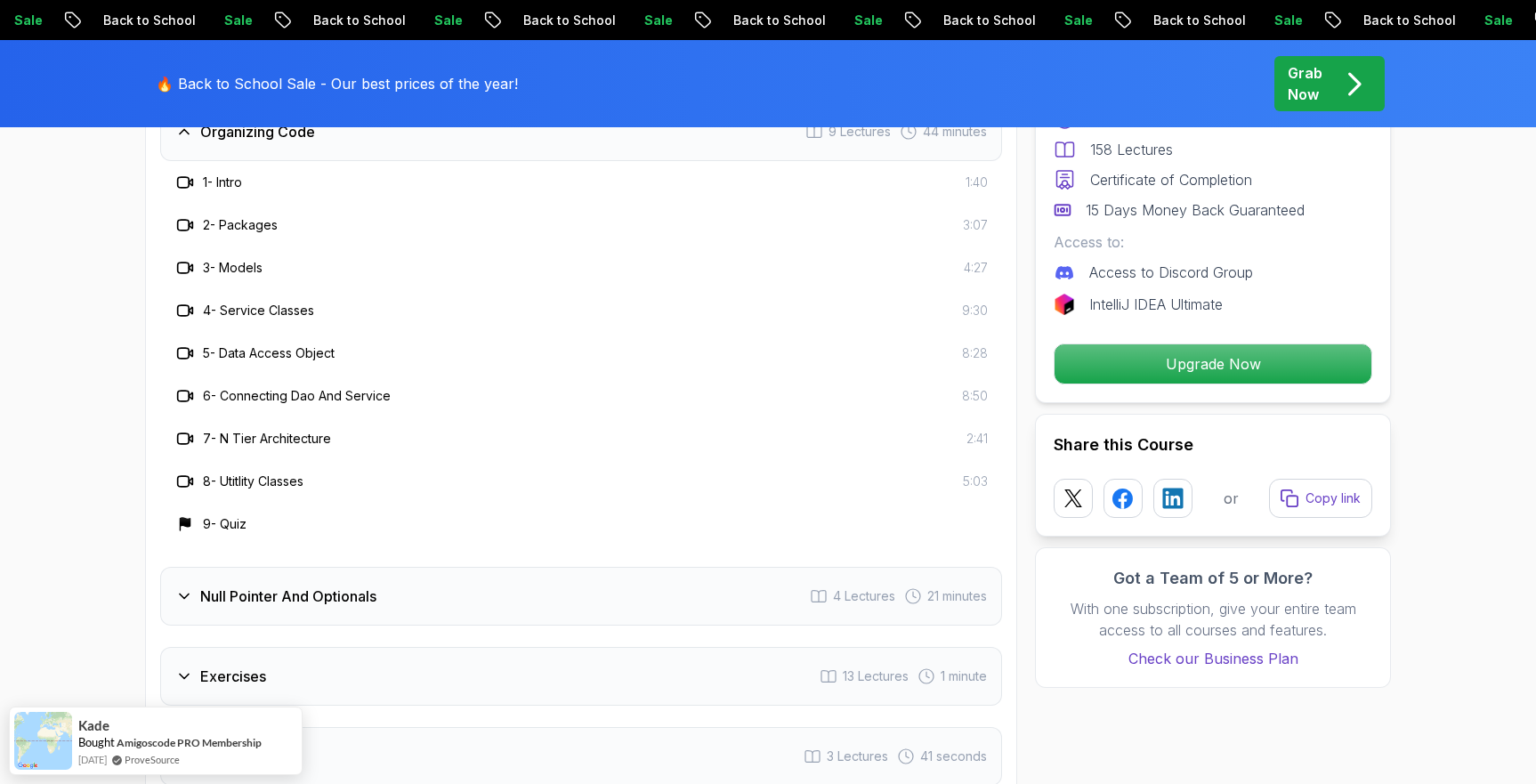
click at [357, 584] on div "Null Pointer And Optionals 4 Lectures 21 minutes" at bounding box center [580, 596] width 841 height 59
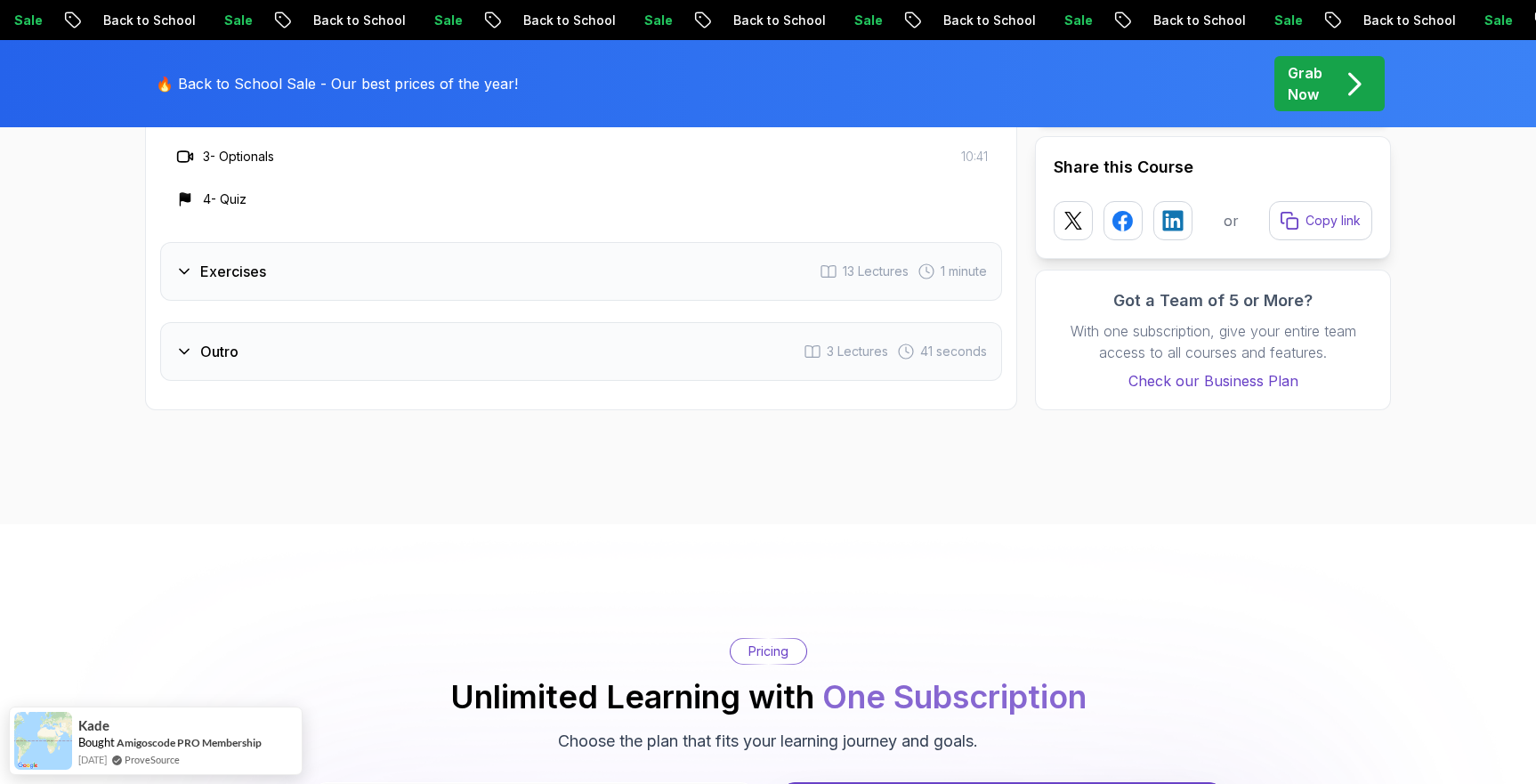
scroll to position [3874, 0]
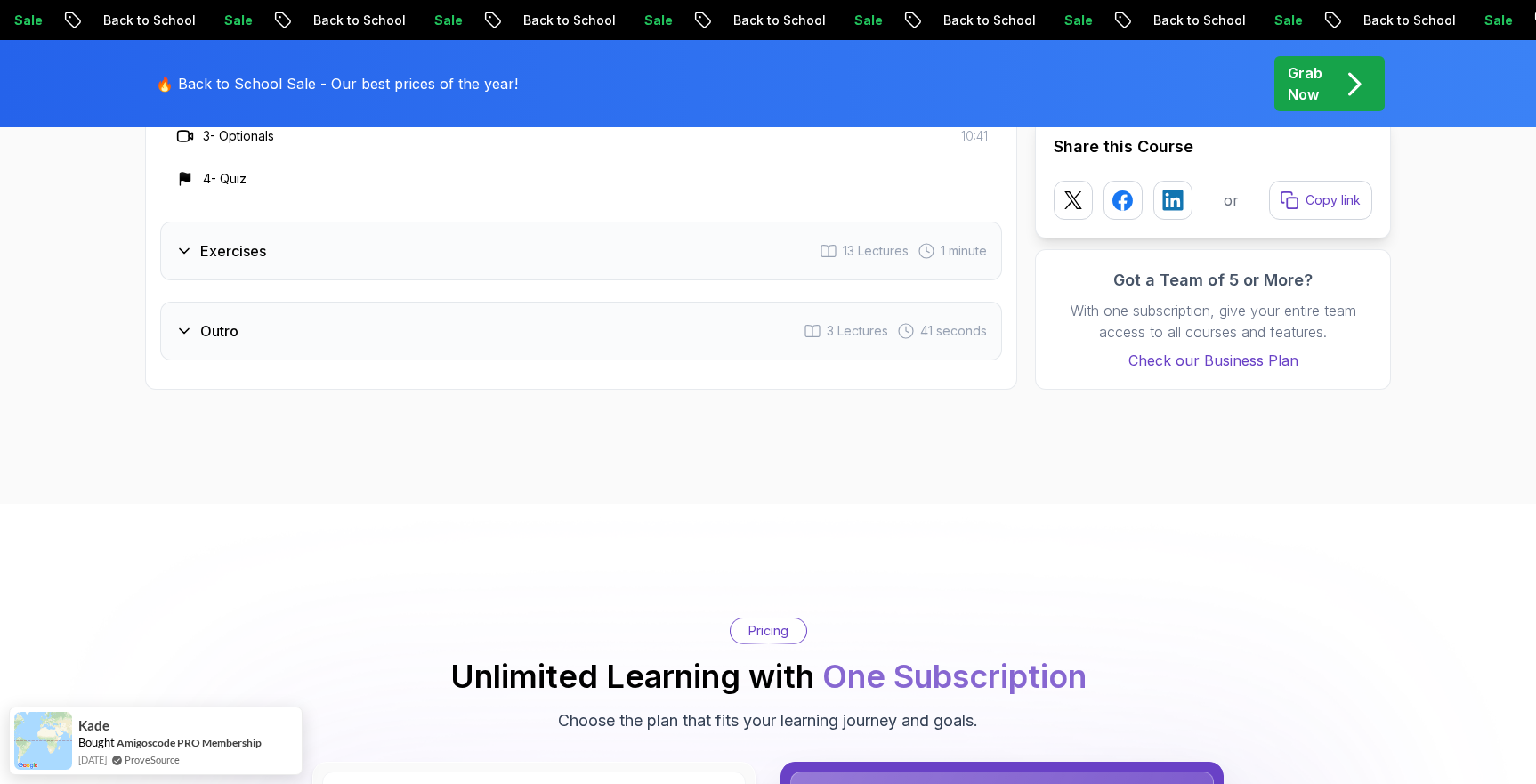
click at [360, 241] on div "Exercises 13 Lectures 1 minute" at bounding box center [580, 250] width 841 height 59
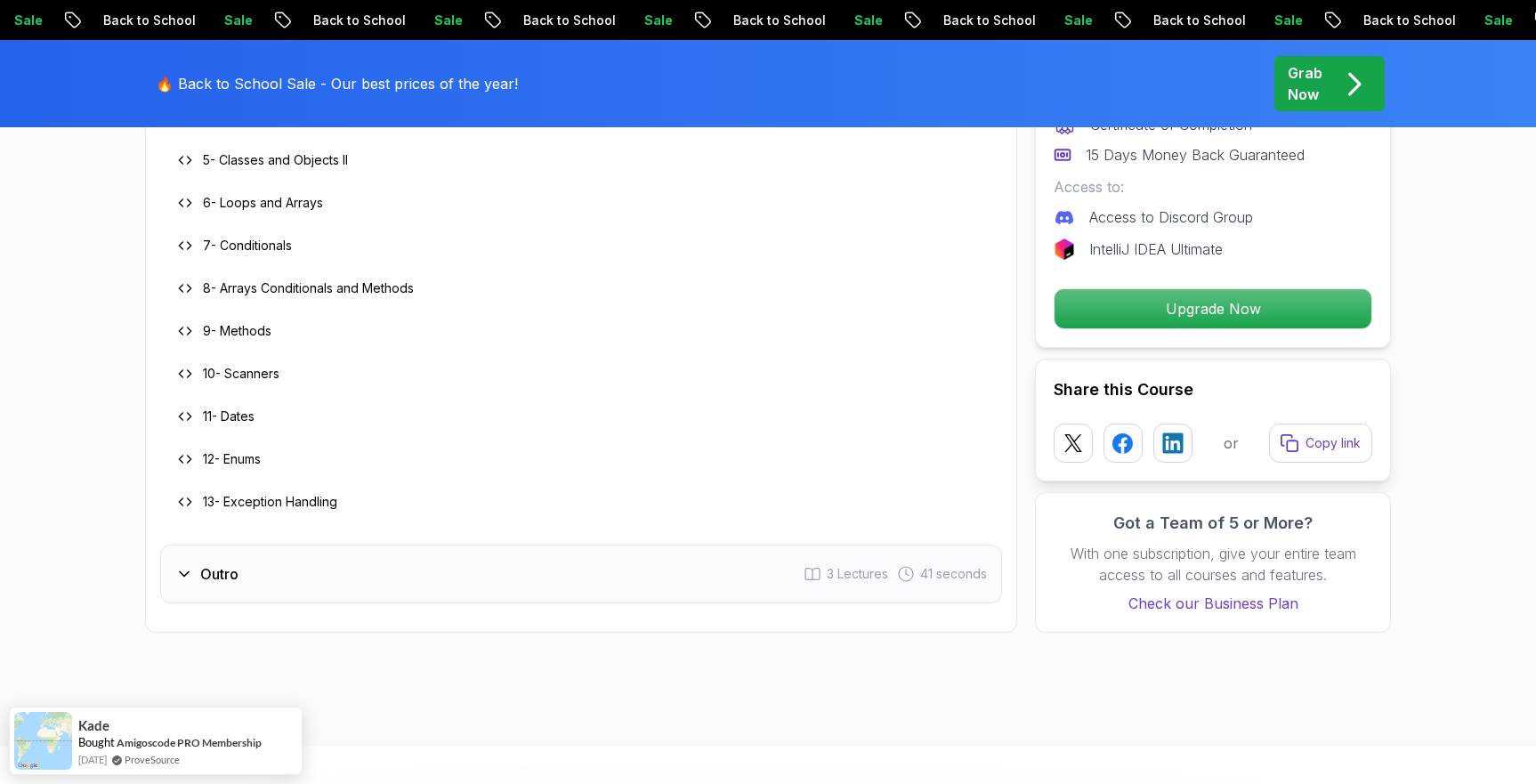
scroll to position [4023, 0]
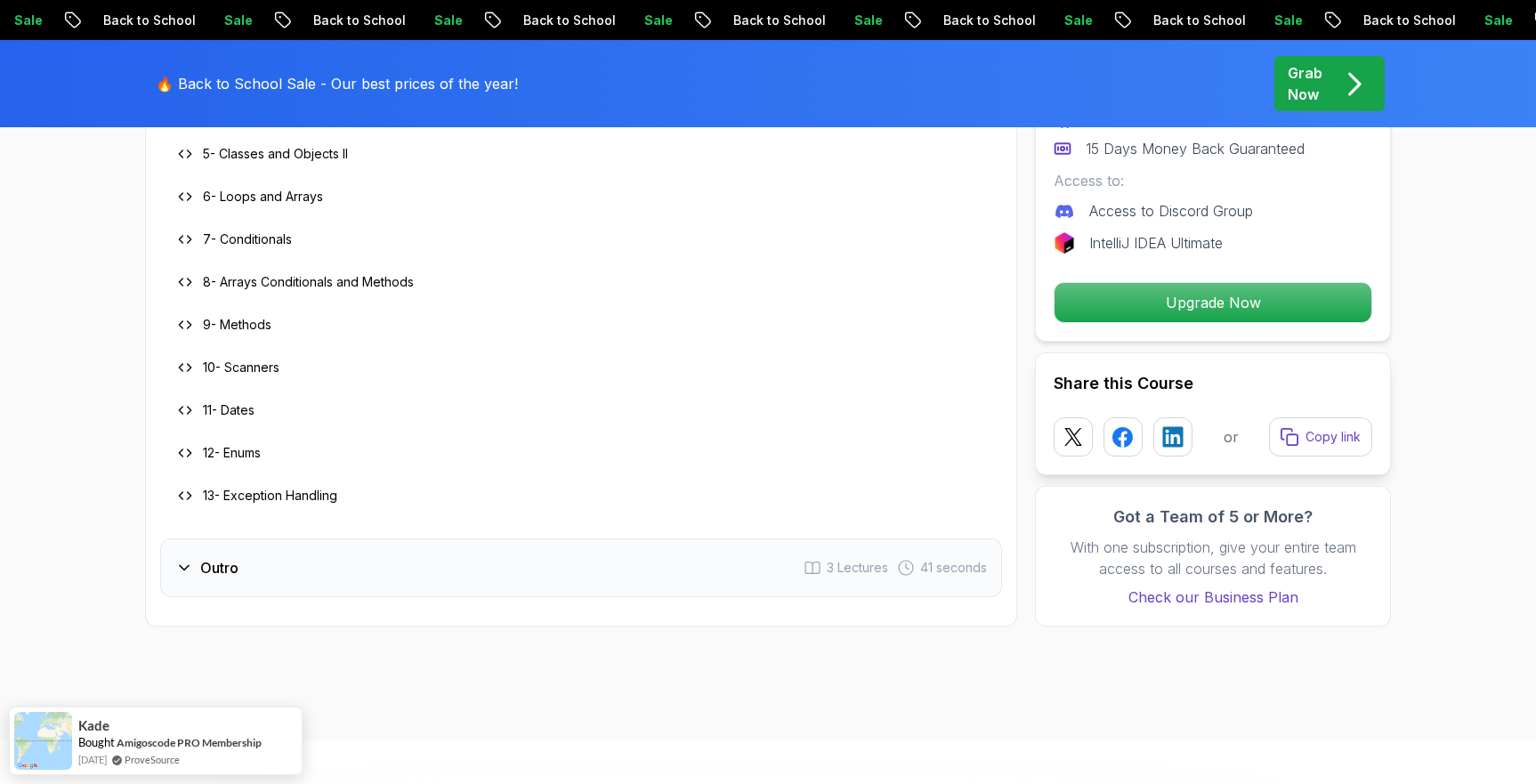
click at [407, 539] on div "Outro 3 Lectures 41 seconds" at bounding box center [580, 568] width 841 height 59
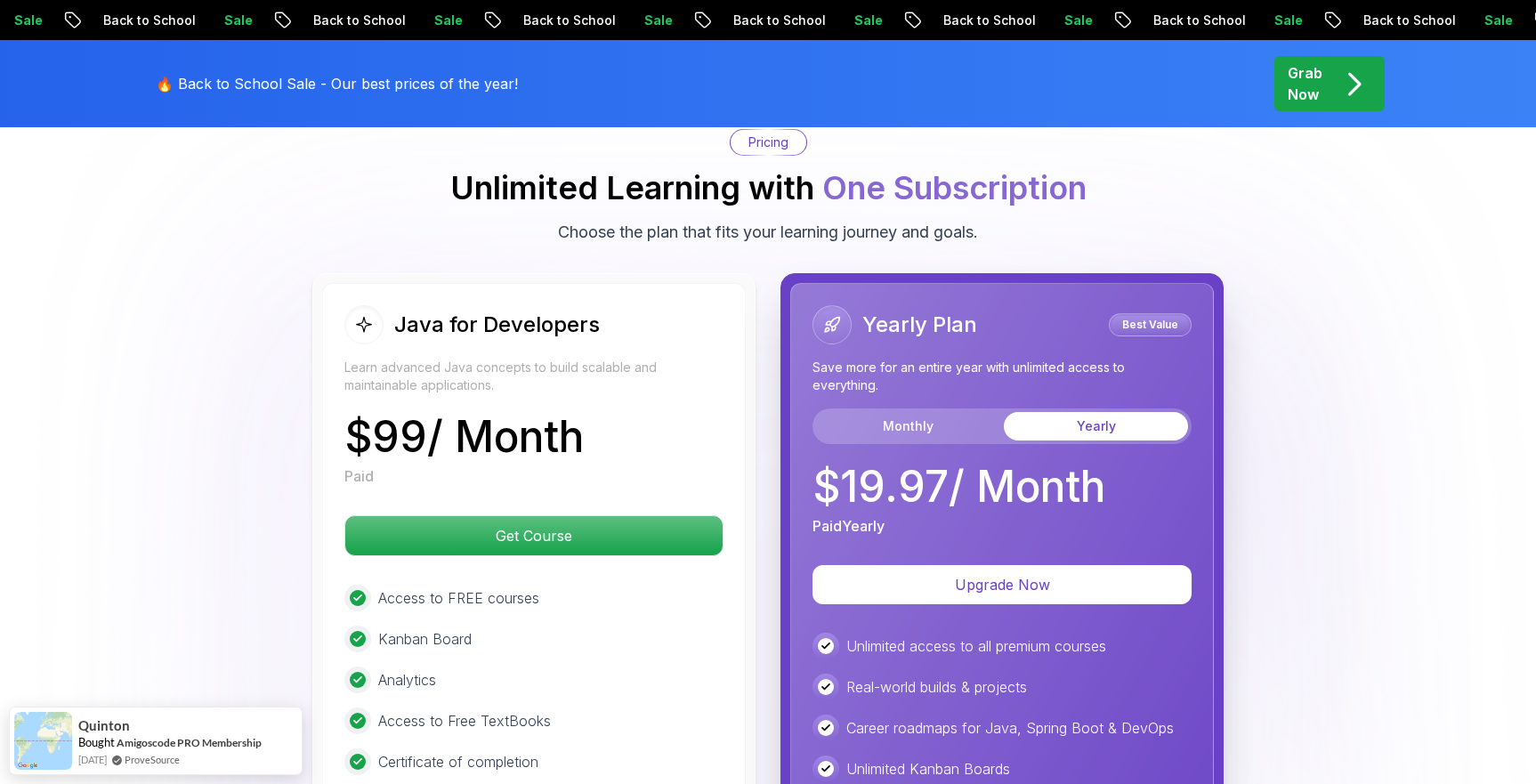
scroll to position [4353, 0]
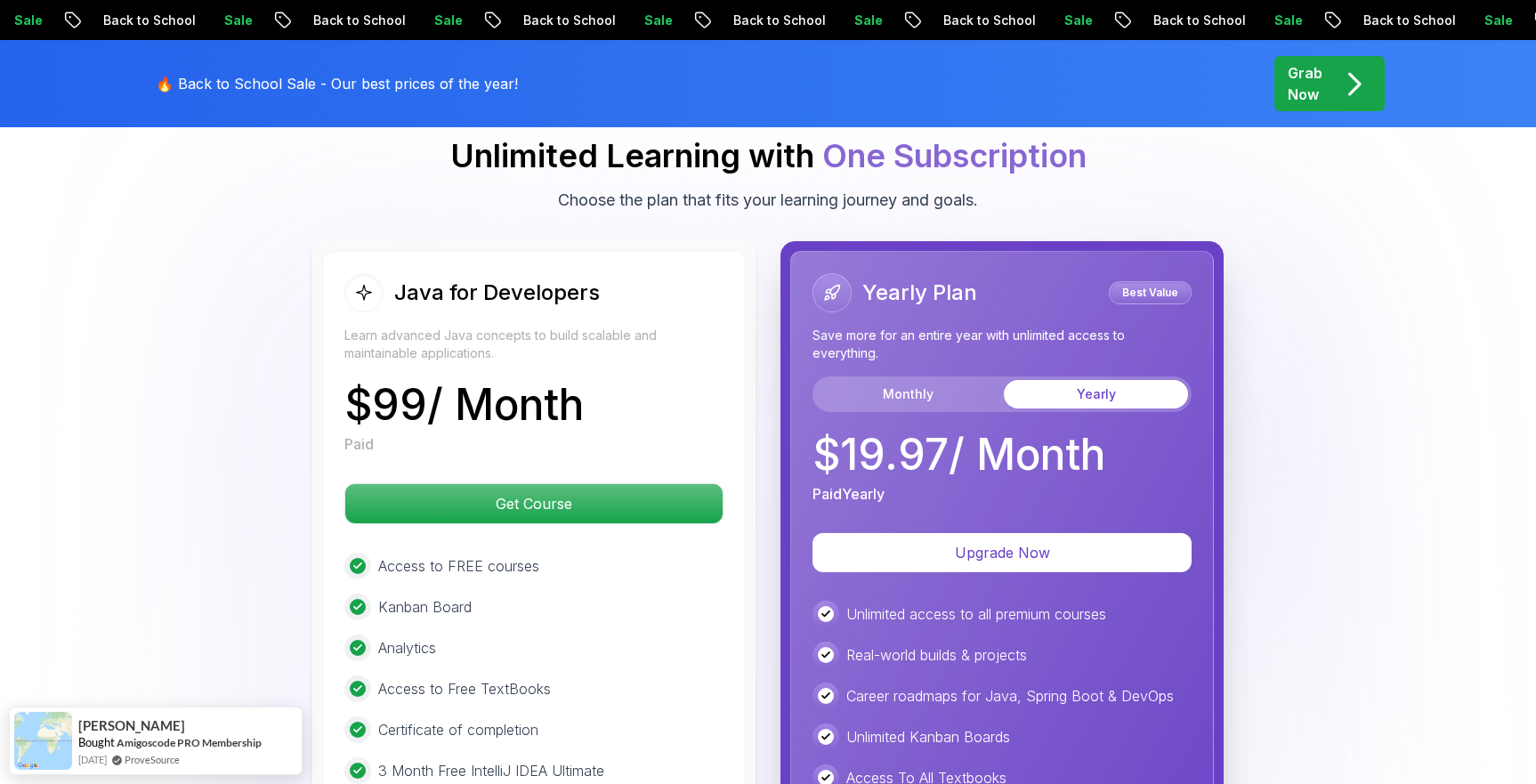
click at [1321, 93] on p "Grab Now" at bounding box center [1305, 83] width 35 height 43
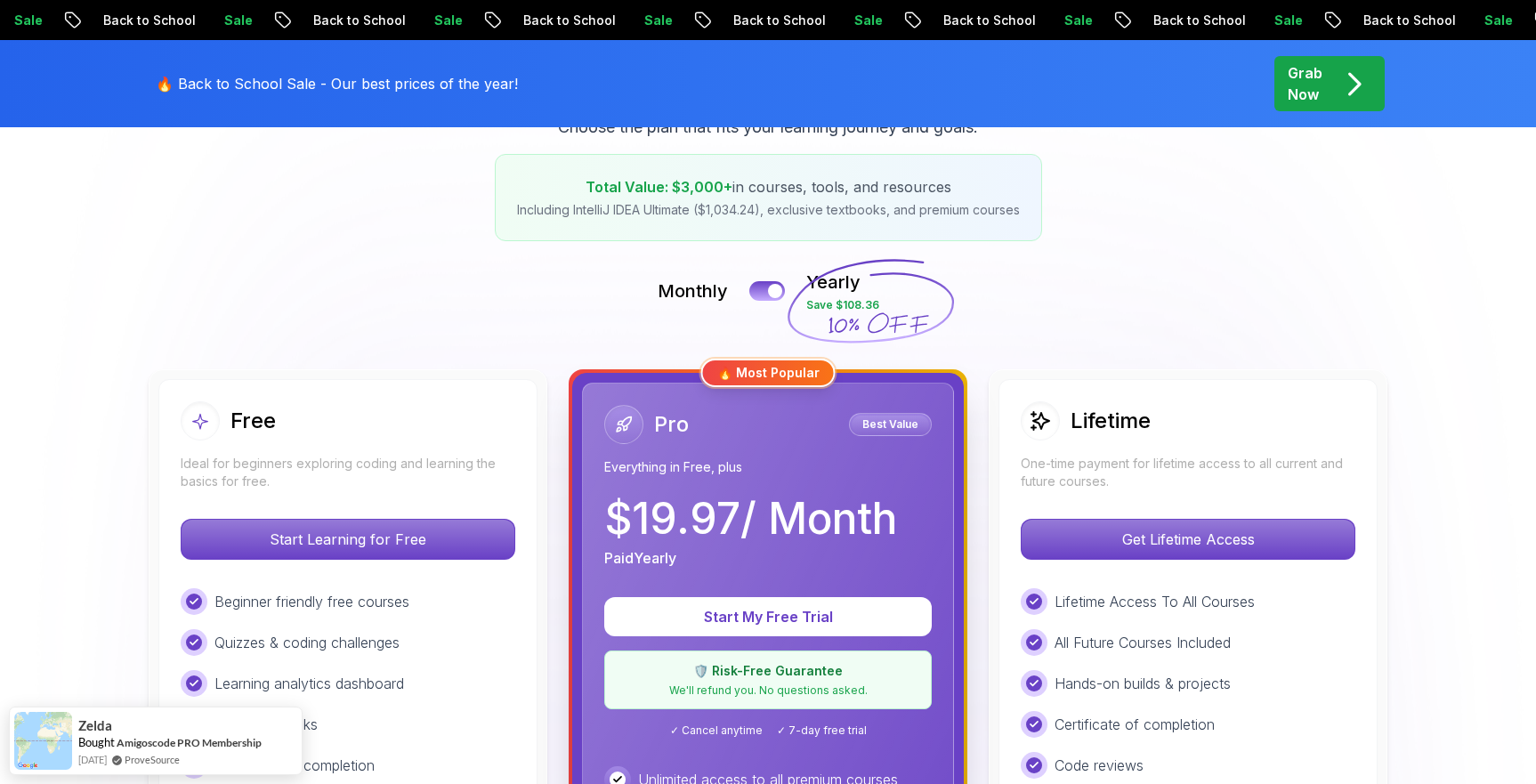
scroll to position [271, 0]
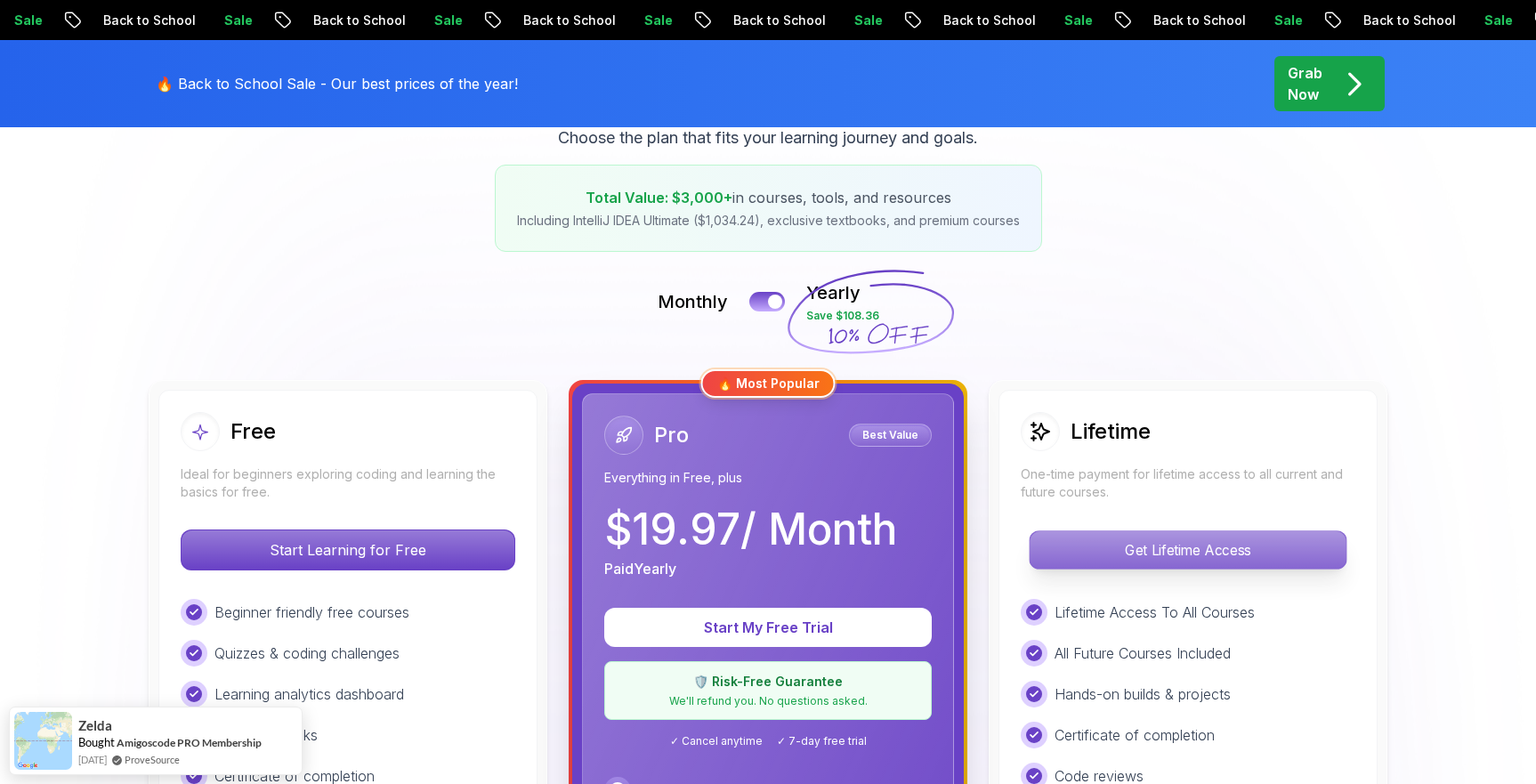
click at [1165, 545] on p "Get Lifetime Access" at bounding box center [1188, 549] width 316 height 38
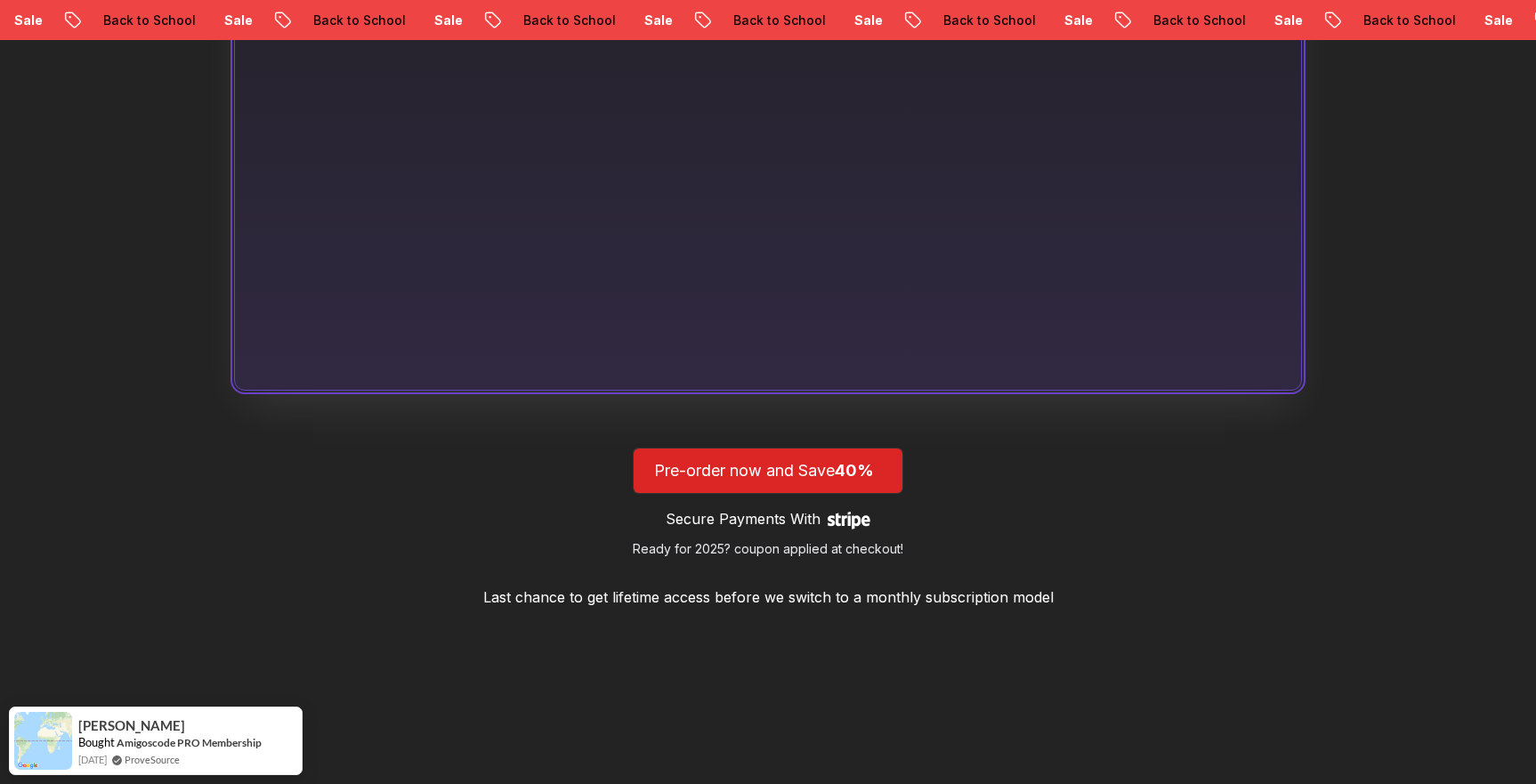
scroll to position [1513, 0]
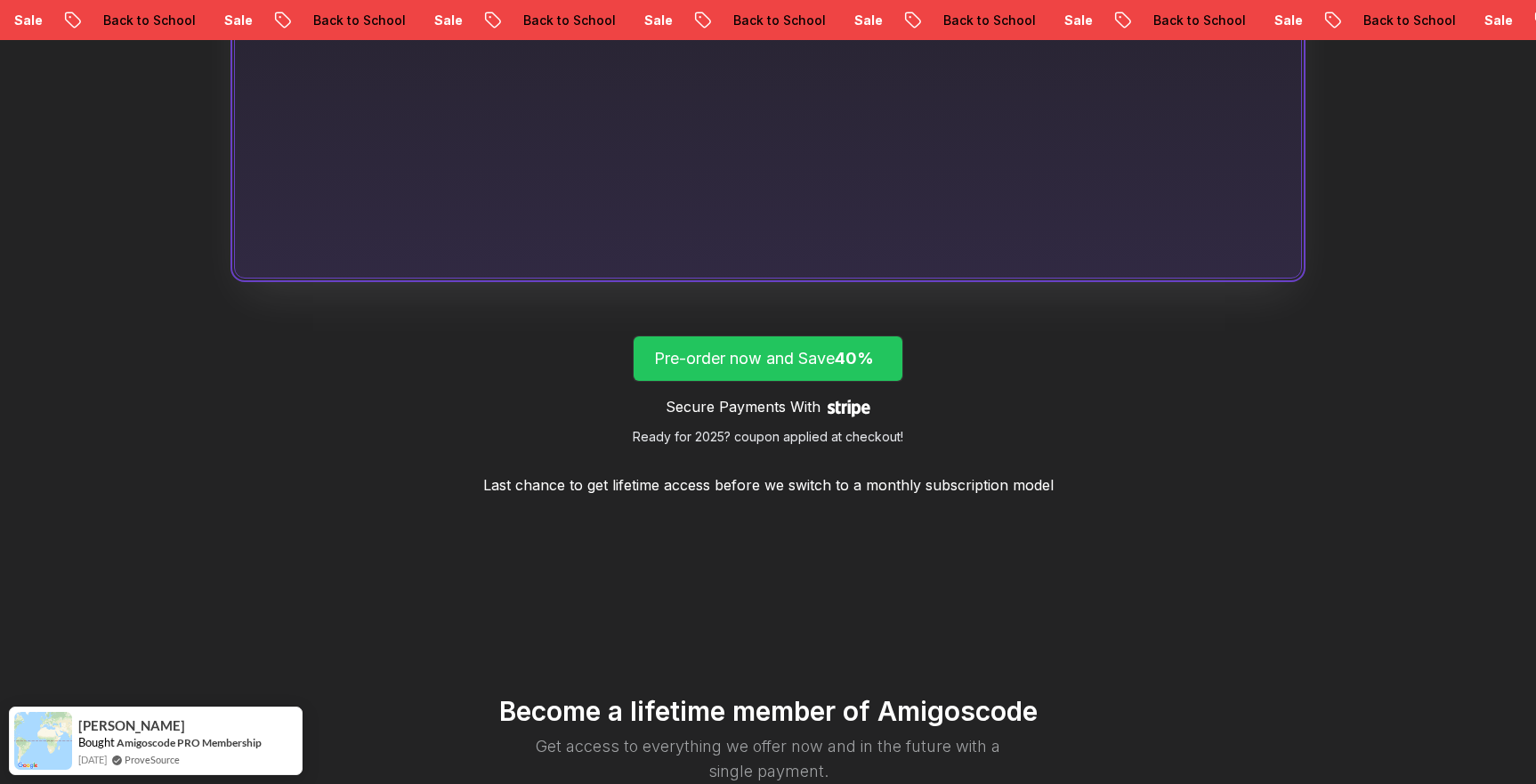
click at [825, 370] on span "lifetime-access" at bounding box center [768, 359] width 269 height 45
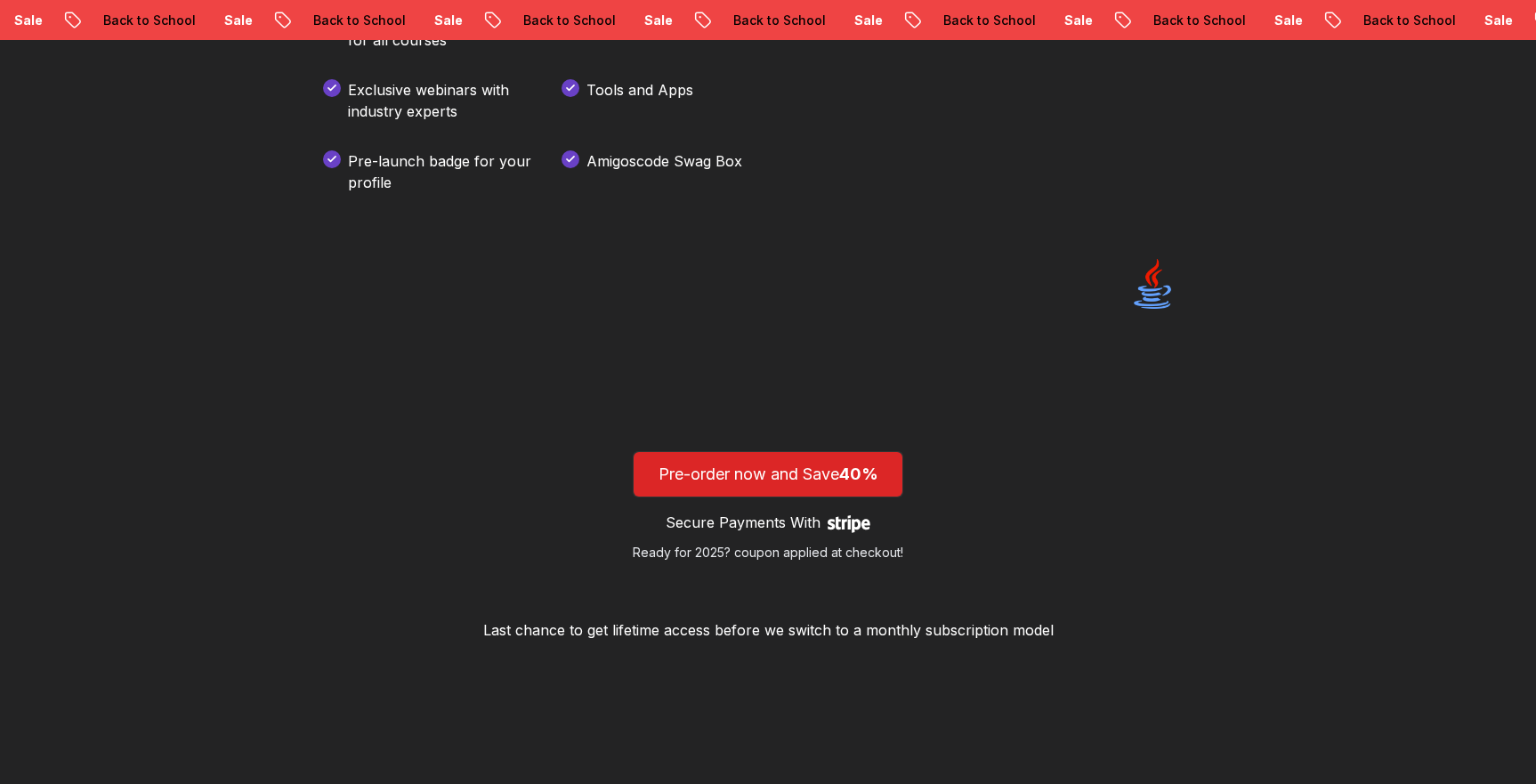
scroll to position [2682, 0]
